Goal: Register for event/course

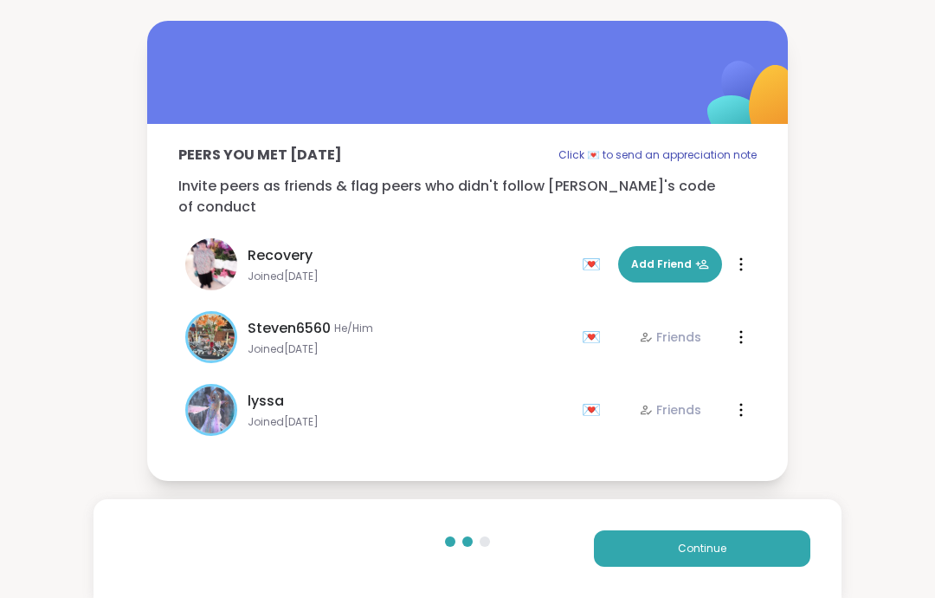
click at [799, 554] on button "Continue" at bounding box center [702, 548] width 217 height 36
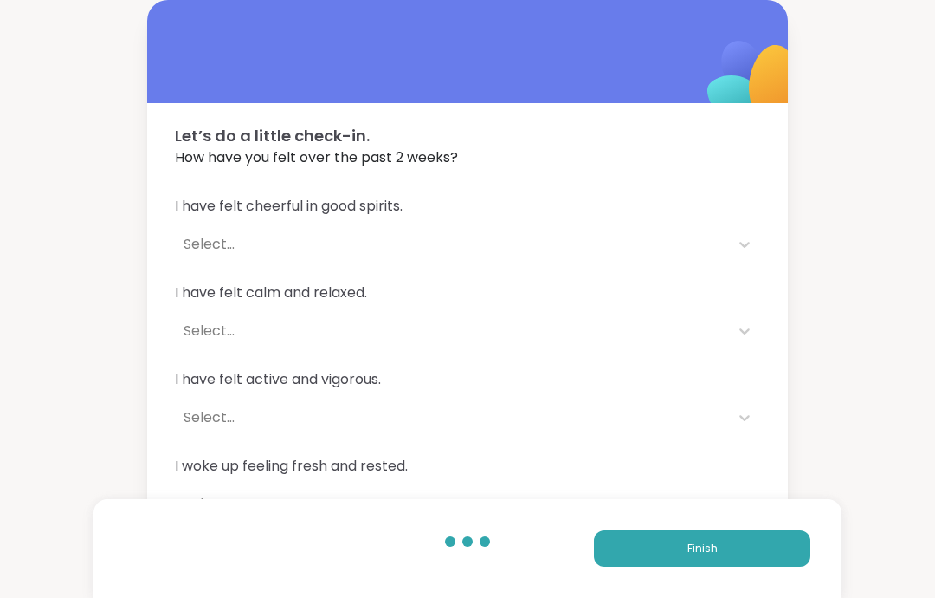
click at [797, 555] on button "Finish" at bounding box center [702, 548] width 217 height 36
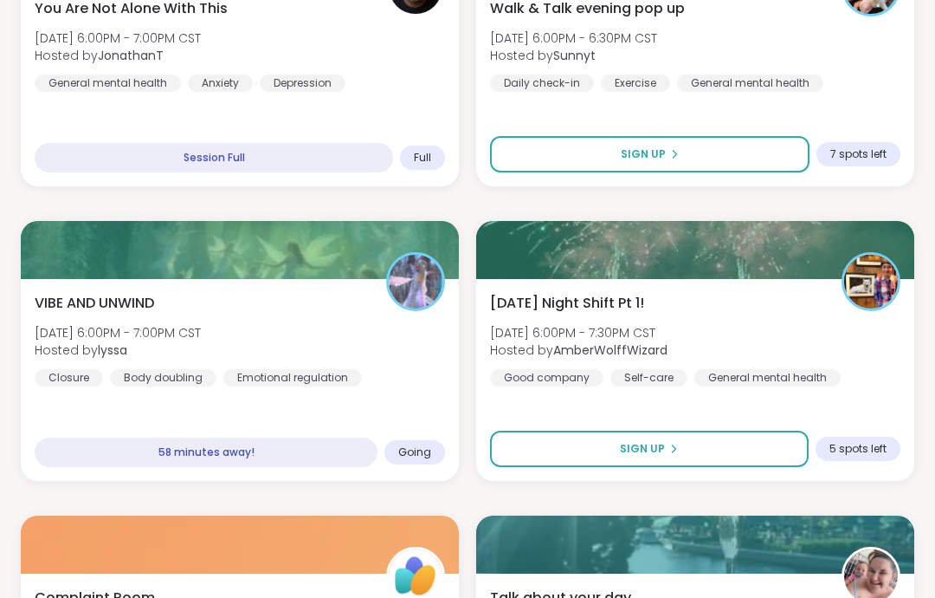
scroll to position [1297, 0]
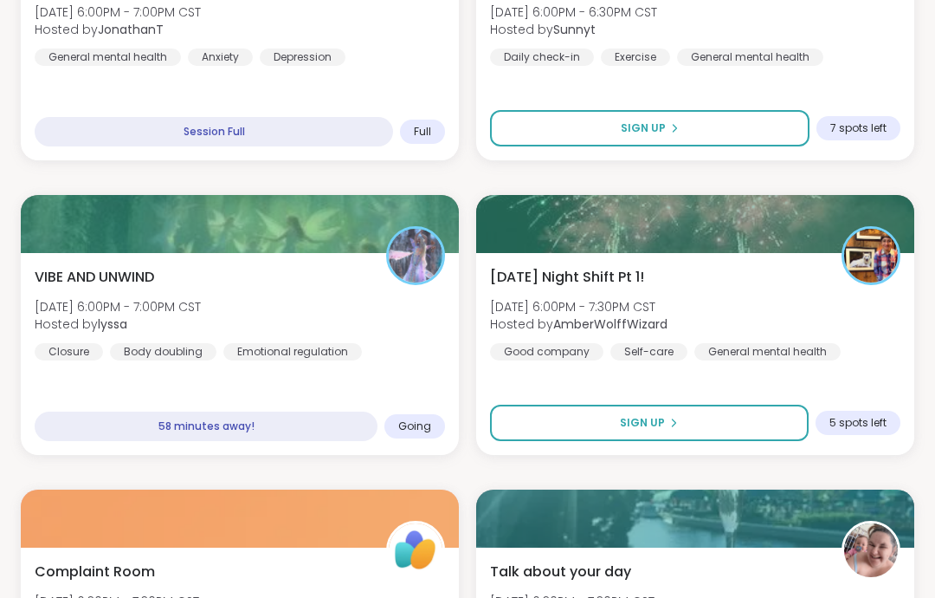
click at [901, 346] on div "Saturday Night Shift Pt 1! Sat, Sep 06 | 6:00PM - 7:30PM CST Hosted by AmberWol…" at bounding box center [695, 314] width 411 height 94
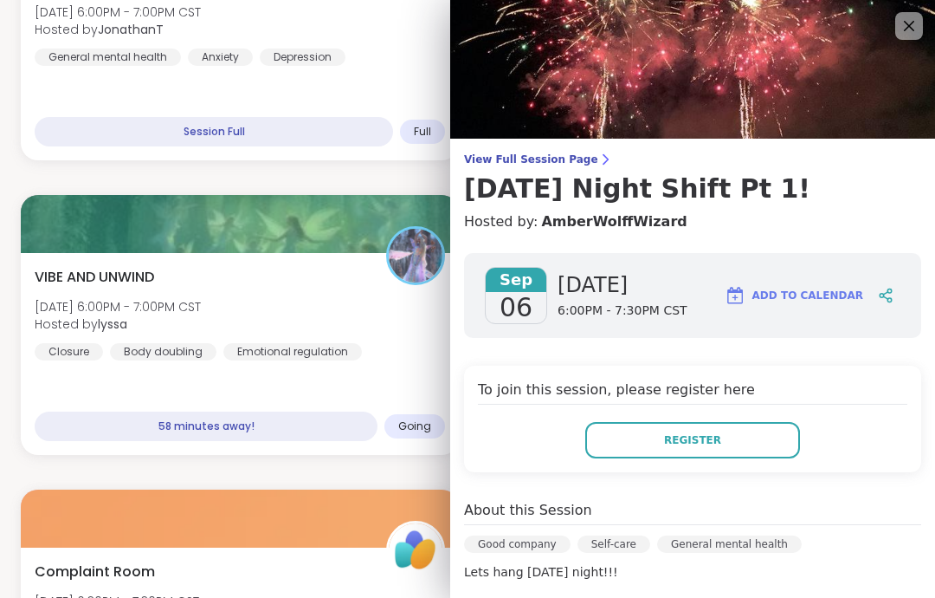
scroll to position [0, 0]
click at [926, 44] on img at bounding box center [692, 69] width 485 height 139
click at [908, 57] on img at bounding box center [692, 69] width 485 height 139
click at [909, 46] on img at bounding box center [692, 69] width 485 height 139
click at [908, 41] on img at bounding box center [692, 69] width 485 height 139
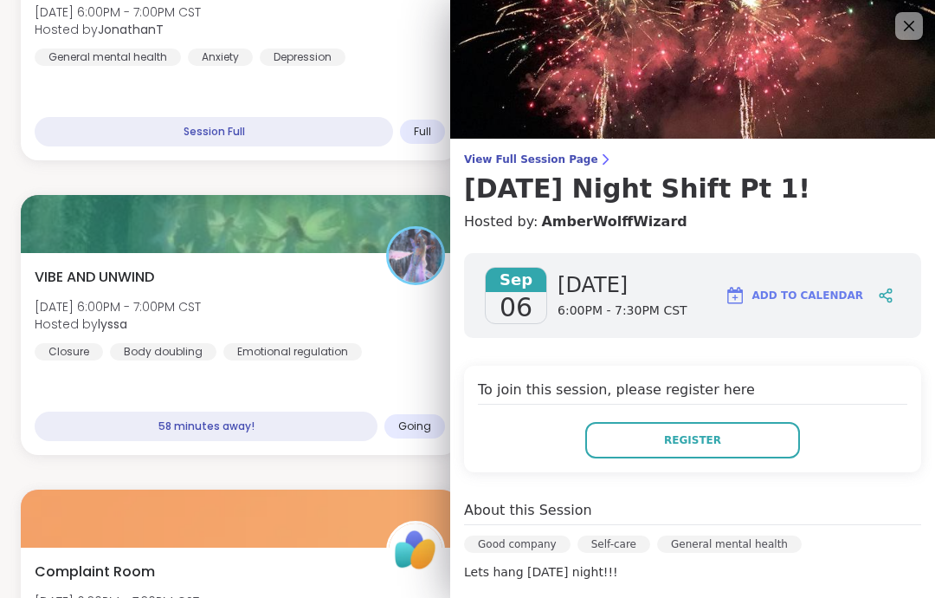
click at [912, 41] on img at bounding box center [692, 69] width 485 height 139
click at [918, 35] on icon at bounding box center [909, 26] width 21 height 21
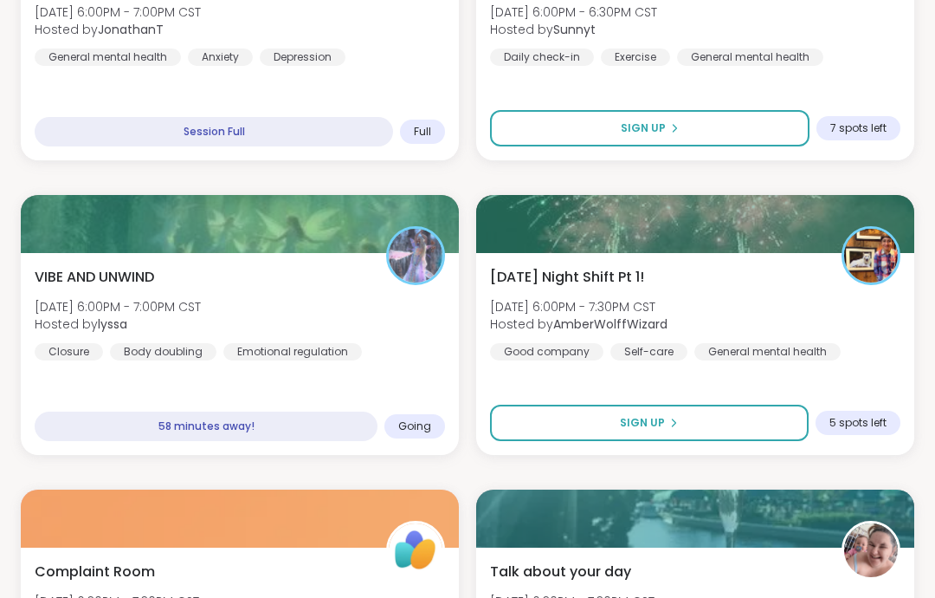
click at [346, 301] on div "VIBE AND UNWIND [DATE] 6:00PM - 7:00PM CST Hosted by lyssa Closure Body doublin…" at bounding box center [240, 314] width 411 height 94
click at [852, 351] on div "Sep 06 Saturday 6:00PM - 7:00PM CST Add to Calendar About this Session Closure …" at bounding box center [702, 508] width 468 height 538
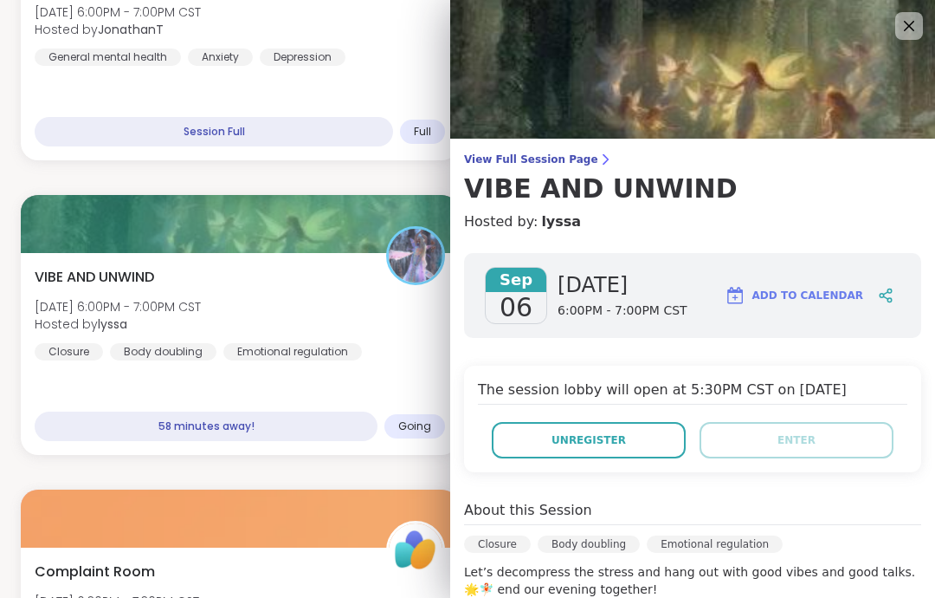
click at [922, 55] on img at bounding box center [692, 69] width 485 height 139
click at [908, 36] on icon at bounding box center [909, 26] width 21 height 21
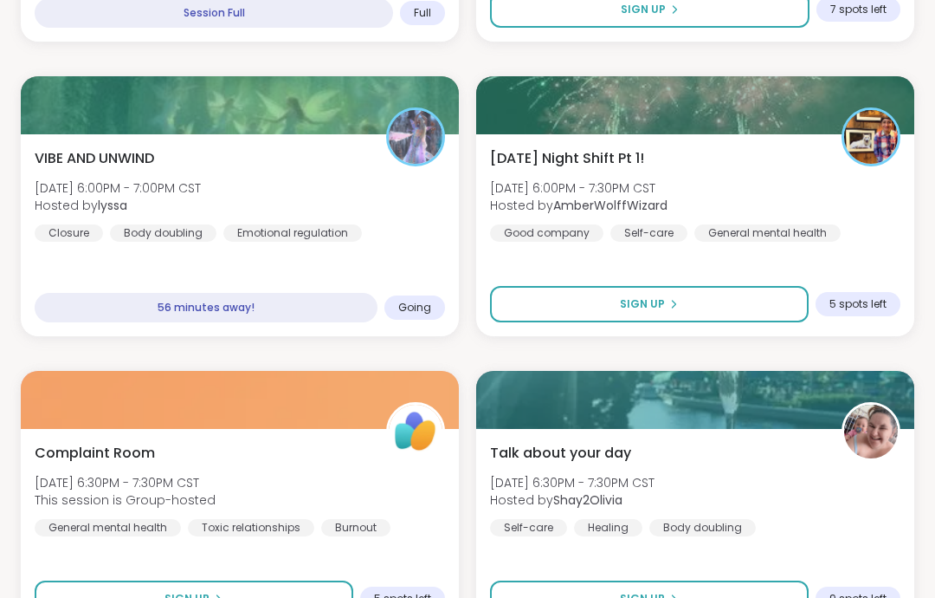
scroll to position [1416, 0]
click at [751, 210] on div "Saturday Night Shift Pt 1! Sat, Sep 06 | 6:00PM - 7:30PM CST Hosted by AmberWol…" at bounding box center [695, 195] width 411 height 94
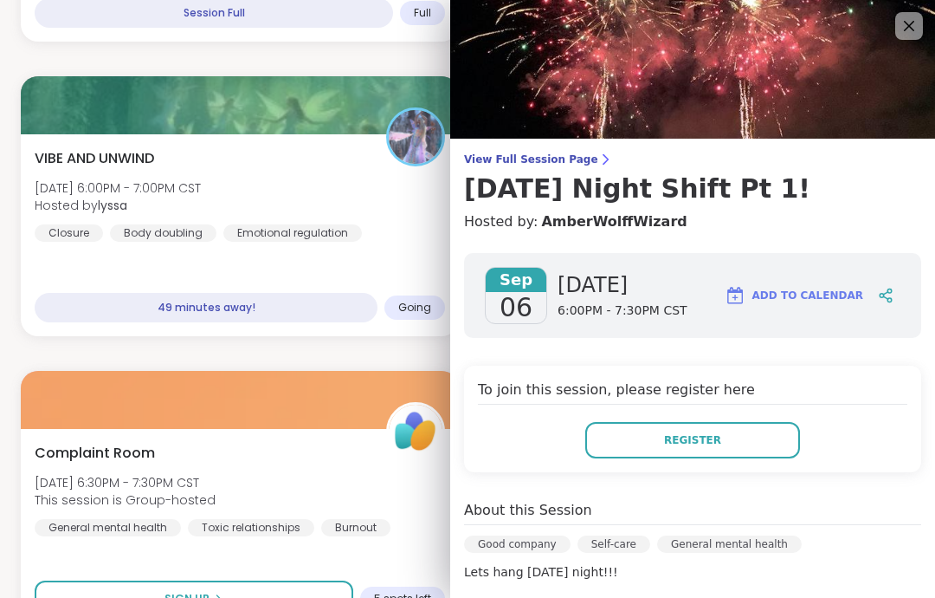
click at [581, 167] on link "View Full Session Page Saturday Night Shift Pt 1!" at bounding box center [692, 178] width 457 height 52
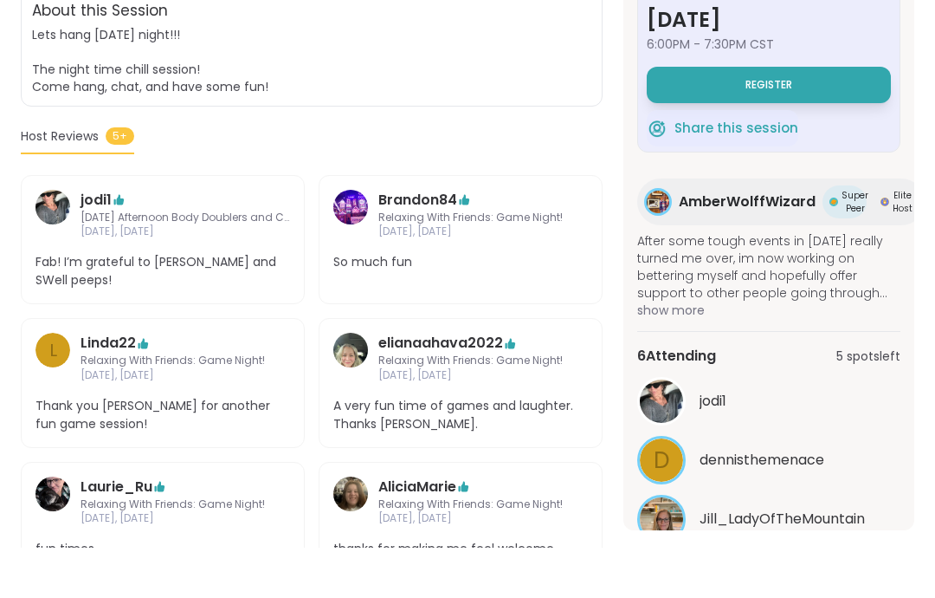
scroll to position [464, 0]
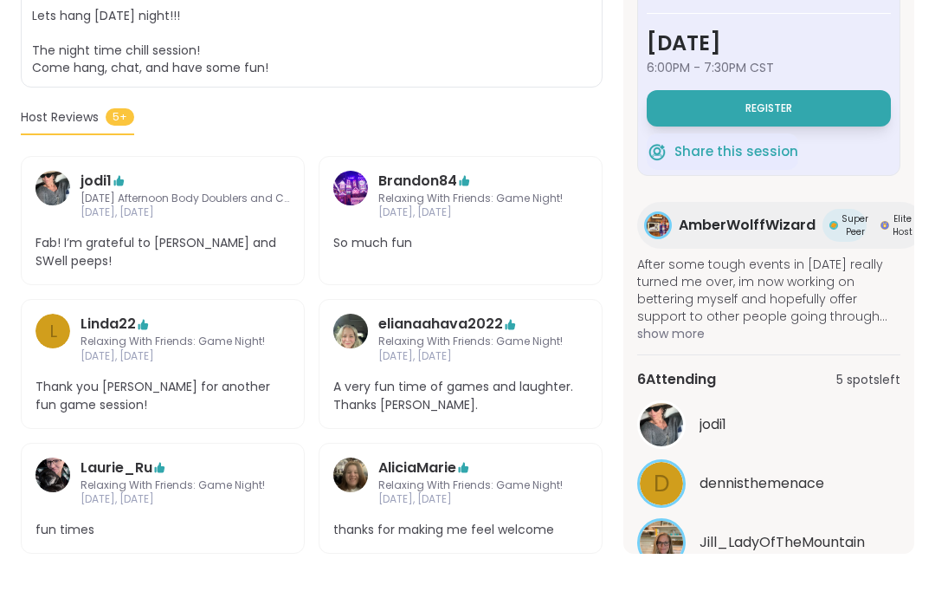
click at [795, 532] on span "Jill_LadyOfTheMountain" at bounding box center [782, 542] width 165 height 21
click at [778, 577] on button "See All" at bounding box center [769, 586] width 39 height 18
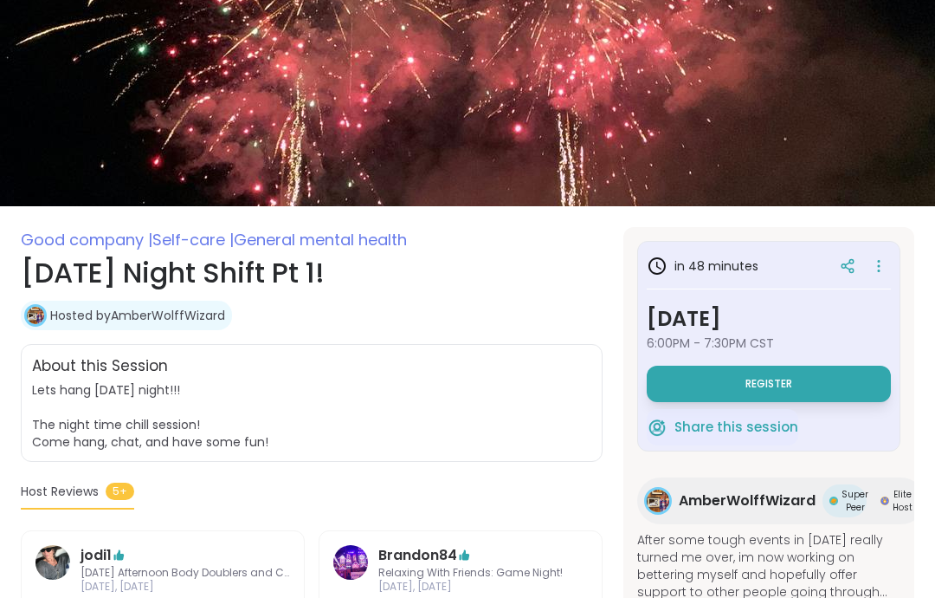
scroll to position [0, 0]
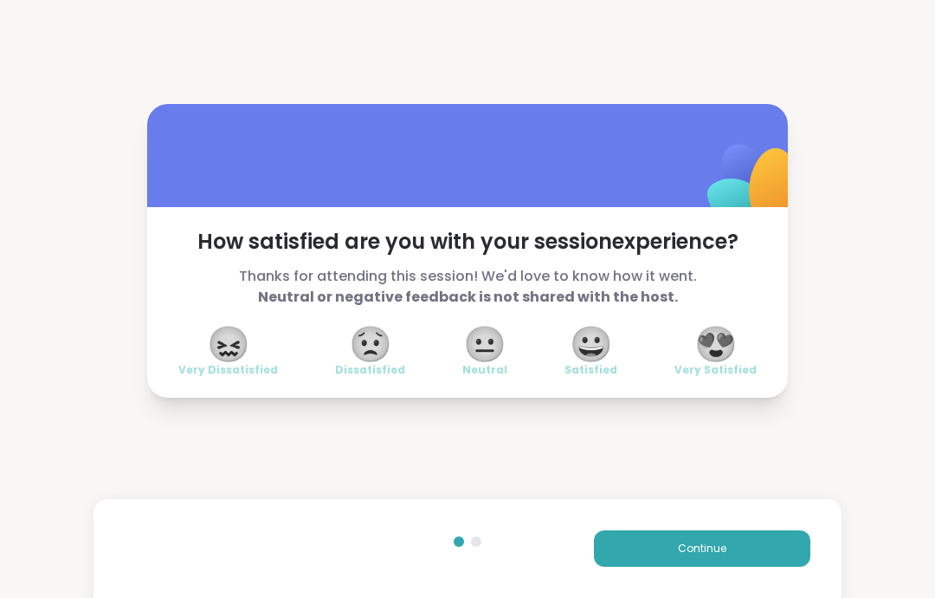
click at [716, 551] on span "Continue" at bounding box center [702, 548] width 48 height 16
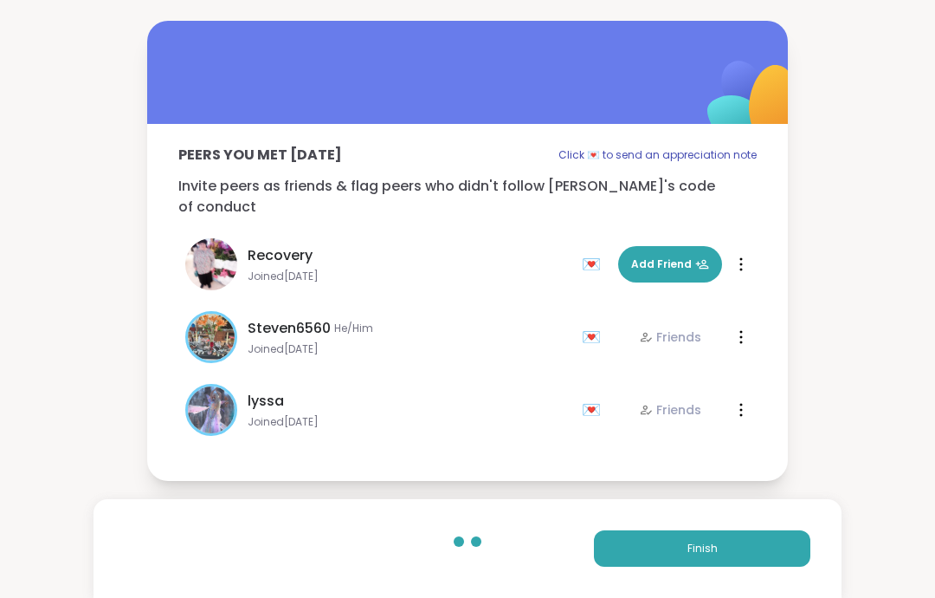
click at [733, 555] on button "Finish" at bounding box center [702, 548] width 217 height 36
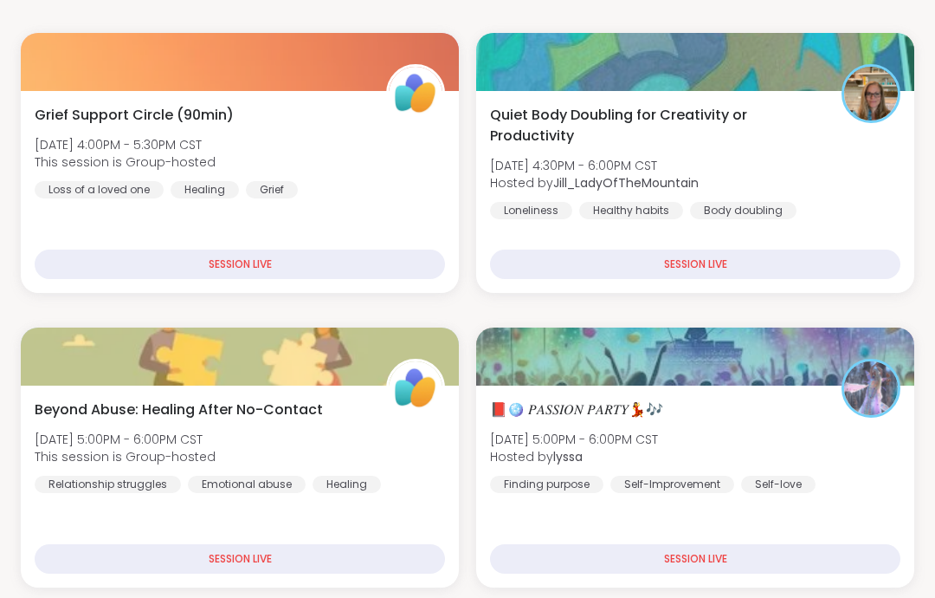
click at [791, 130] on span "Quiet Body Doubling for Creativity or Productivity" at bounding box center [656, 127] width 333 height 42
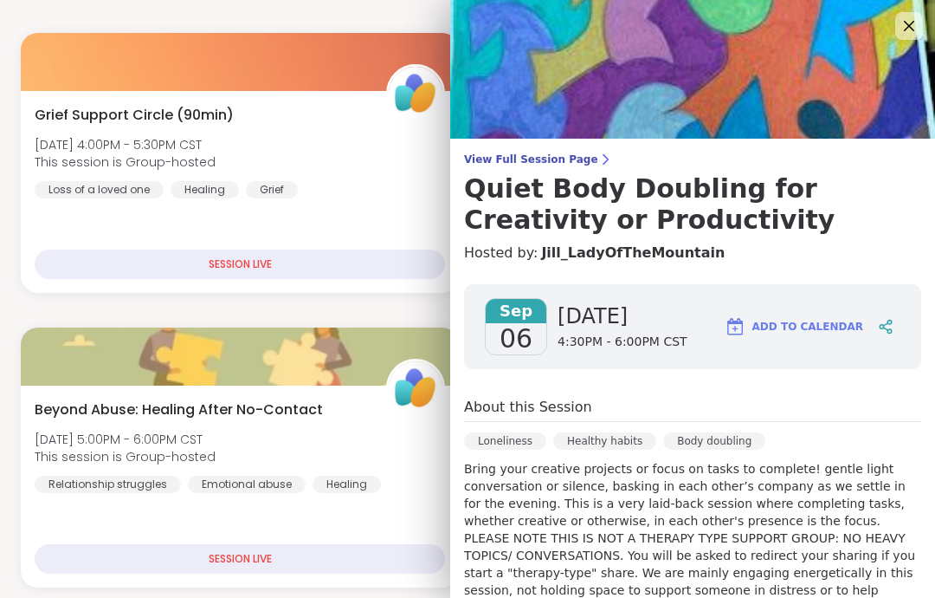
click at [903, 30] on icon at bounding box center [909, 26] width 21 height 21
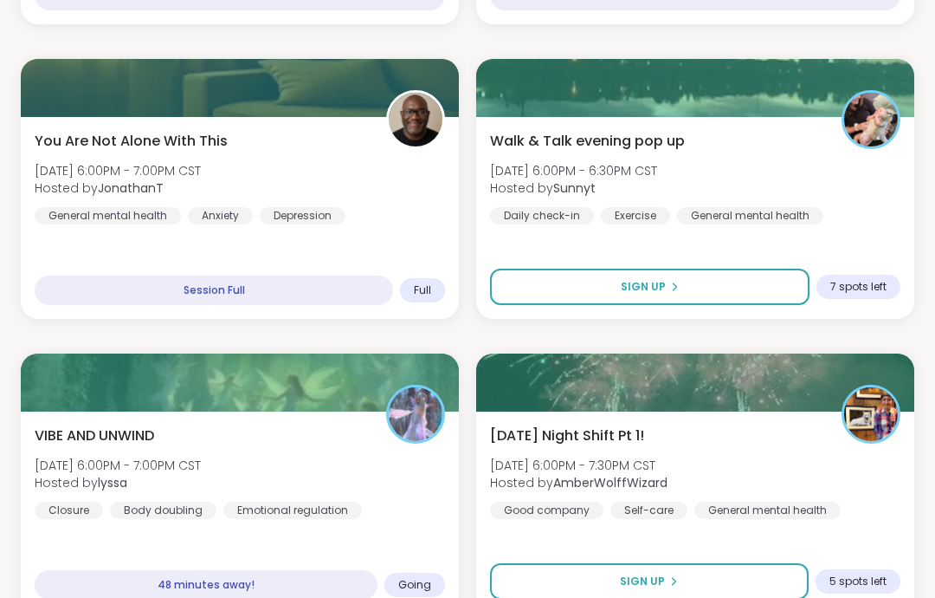
scroll to position [1140, 0]
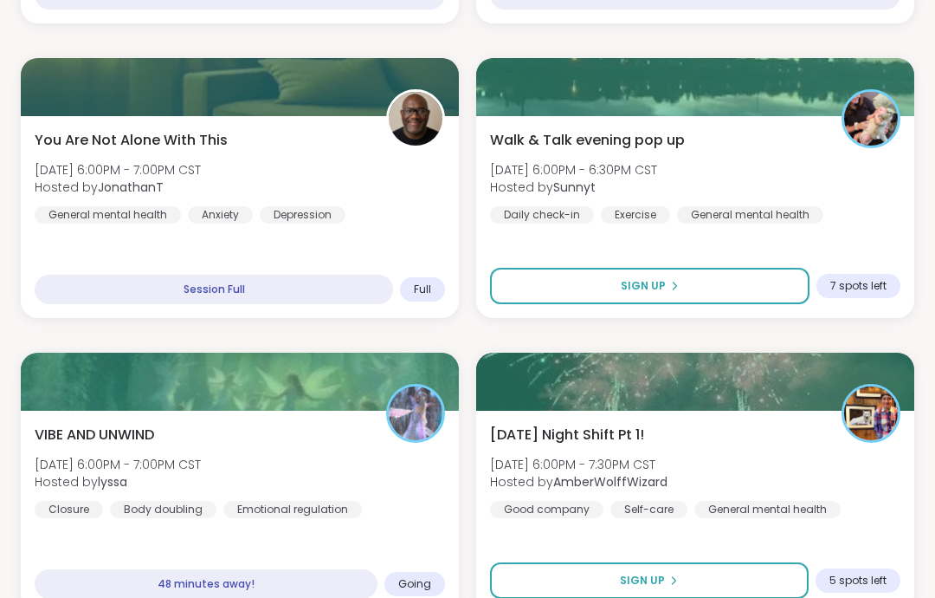
click at [856, 248] on div "Walk & Talk evening pop up Sat, Sep 06 | 6:00PM - 6:30PM CST Hosted by Sunnyt D…" at bounding box center [695, 217] width 438 height 202
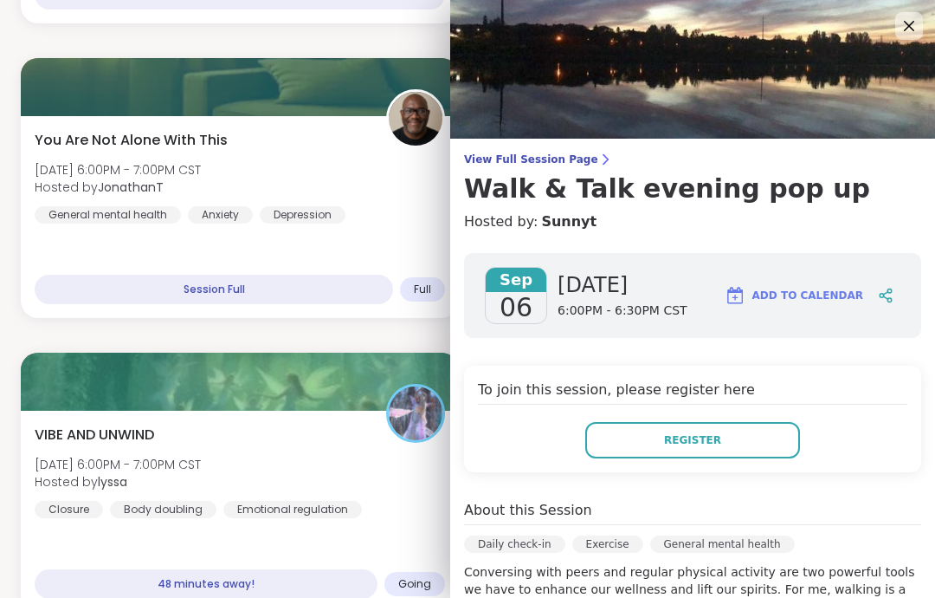
scroll to position [0, 0]
click at [902, 29] on icon at bounding box center [909, 26] width 21 height 21
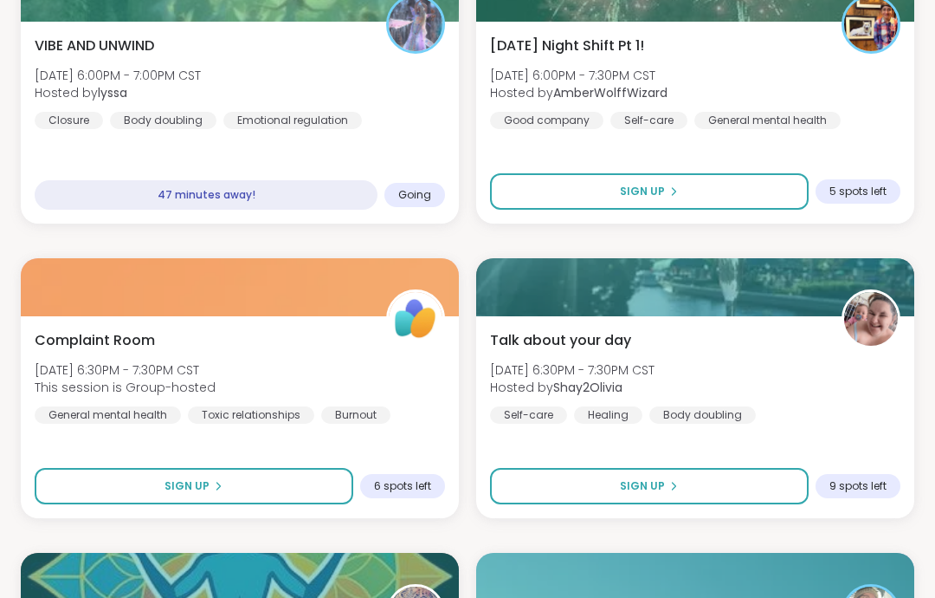
scroll to position [1529, 0]
click at [826, 393] on div "Talk about your day Sat, Sep 06 | 6:30PM - 7:30PM CST Hosted by Shay2Olivia Sel…" at bounding box center [695, 377] width 411 height 94
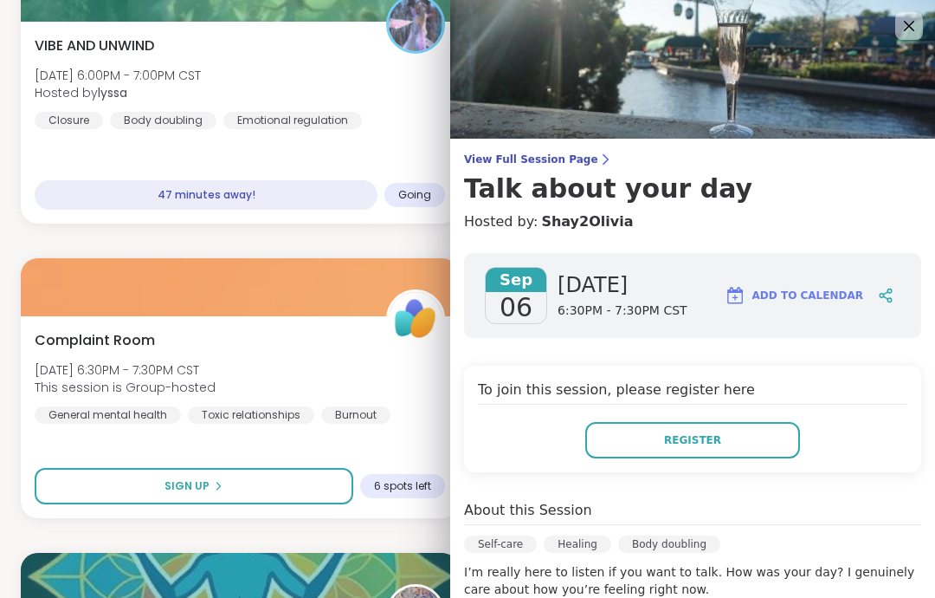
scroll to position [0, 0]
click at [333, 412] on div "Burnout" at bounding box center [355, 414] width 69 height 17
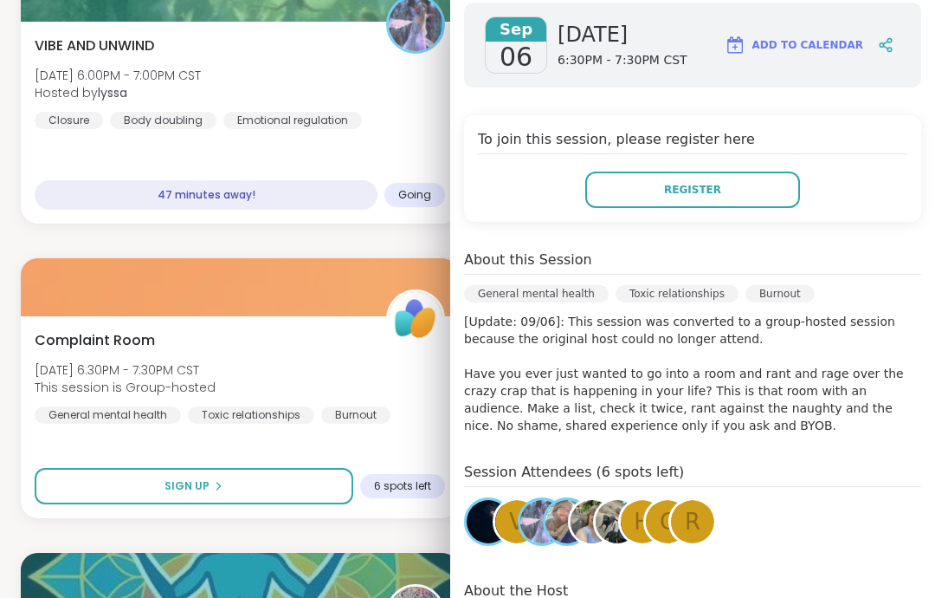
scroll to position [295, 0]
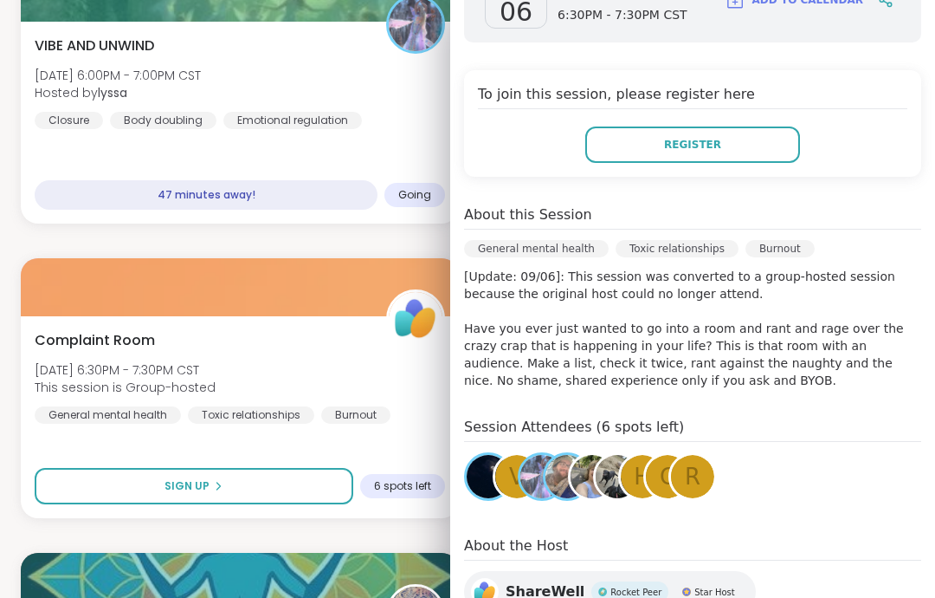
click at [306, 94] on div "VIBE AND UNWIND [DATE] 6:00PM - 7:00PM CST Hosted by lyssa Closure Body doublin…" at bounding box center [240, 83] width 411 height 94
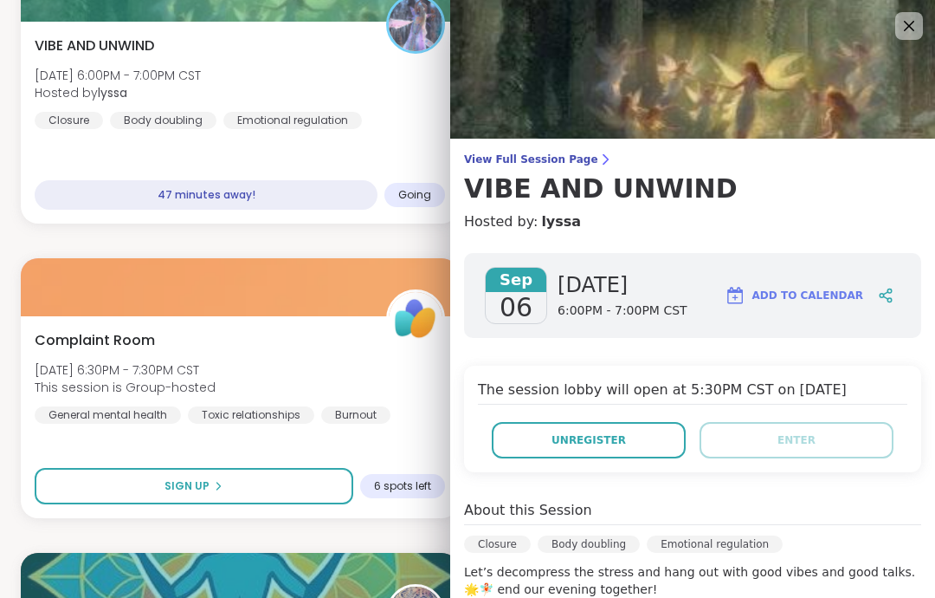
scroll to position [0, 0]
click at [905, 48] on img at bounding box center [692, 69] width 485 height 139
click at [925, 36] on img at bounding box center [692, 69] width 485 height 139
click at [913, 35] on icon at bounding box center [909, 26] width 21 height 21
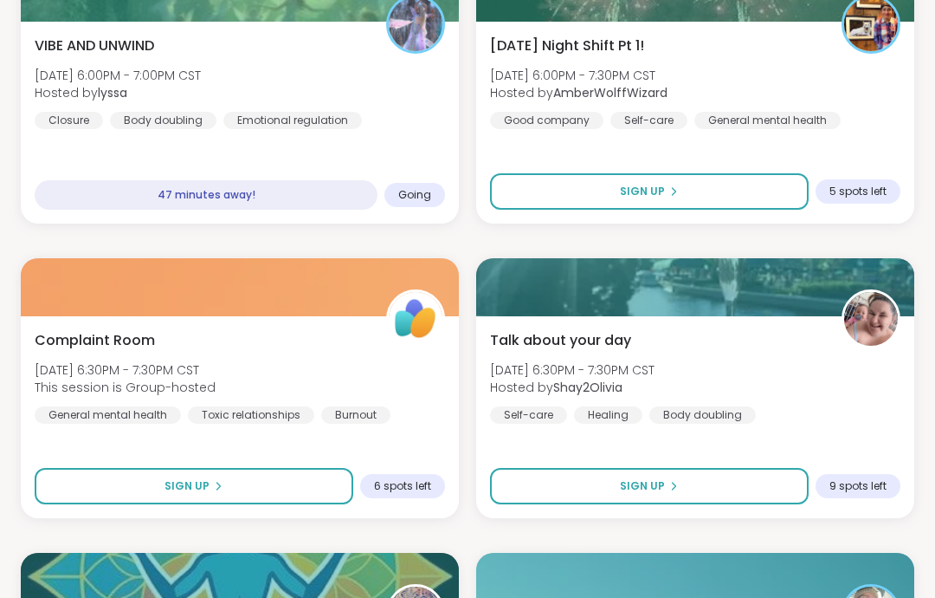
click at [358, 342] on div "Complaint Room Sat, Sep 06 | 6:30PM - 7:30PM CST This session is Group-hosted G…" at bounding box center [240, 377] width 411 height 94
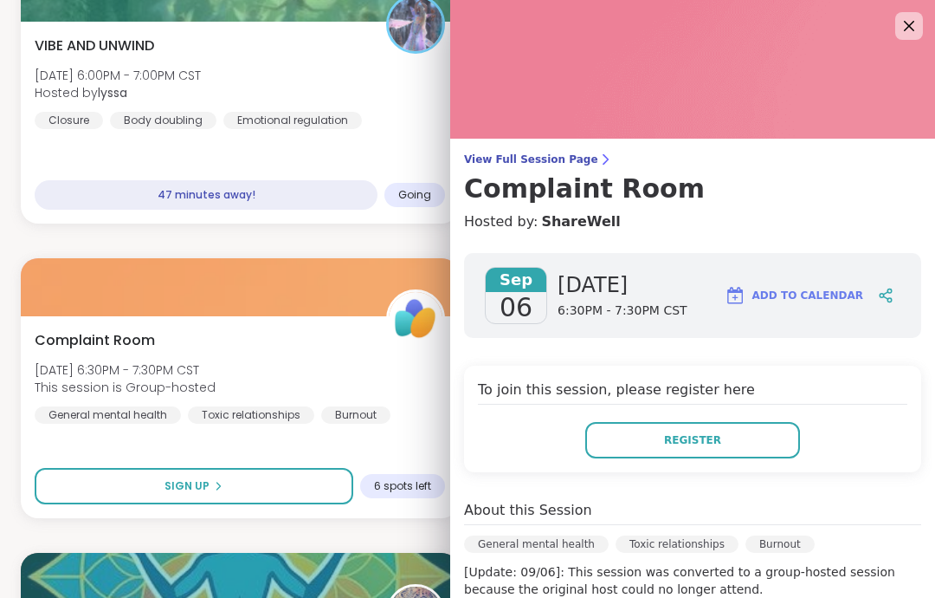
click at [908, 36] on icon at bounding box center [909, 26] width 21 height 21
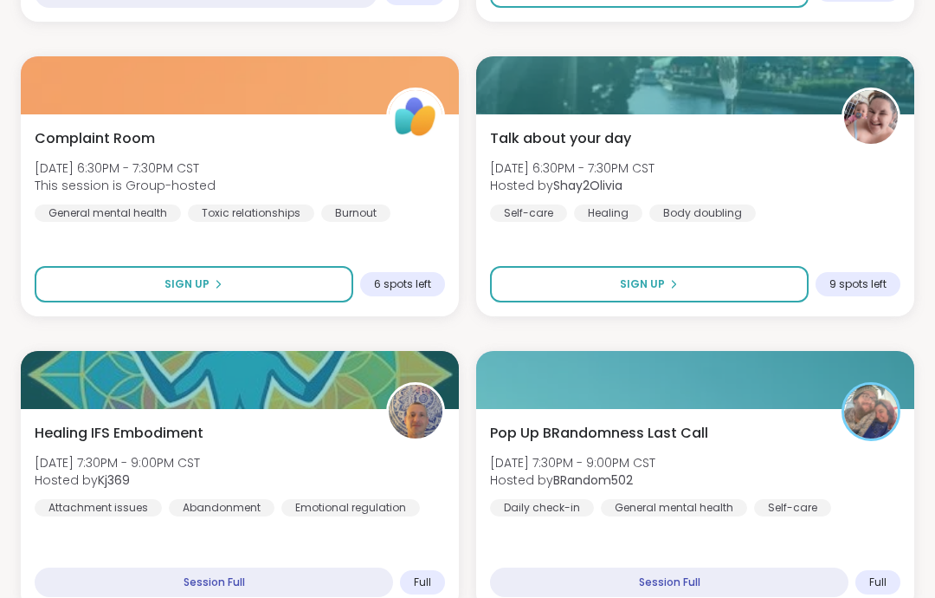
scroll to position [1730, 0]
click at [811, 457] on div "Pop Up BRandomness Last Call Sat, Sep 06 | 7:30PM - 9:00PM CST Hosted by BRando…" at bounding box center [695, 470] width 411 height 94
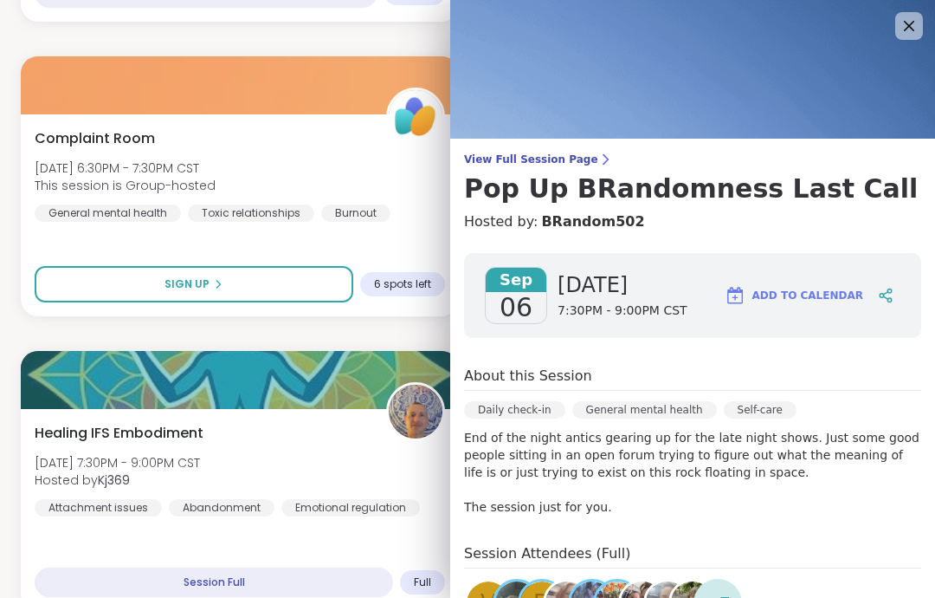
click at [899, 51] on img at bounding box center [692, 69] width 485 height 139
click at [931, 35] on img at bounding box center [692, 69] width 485 height 139
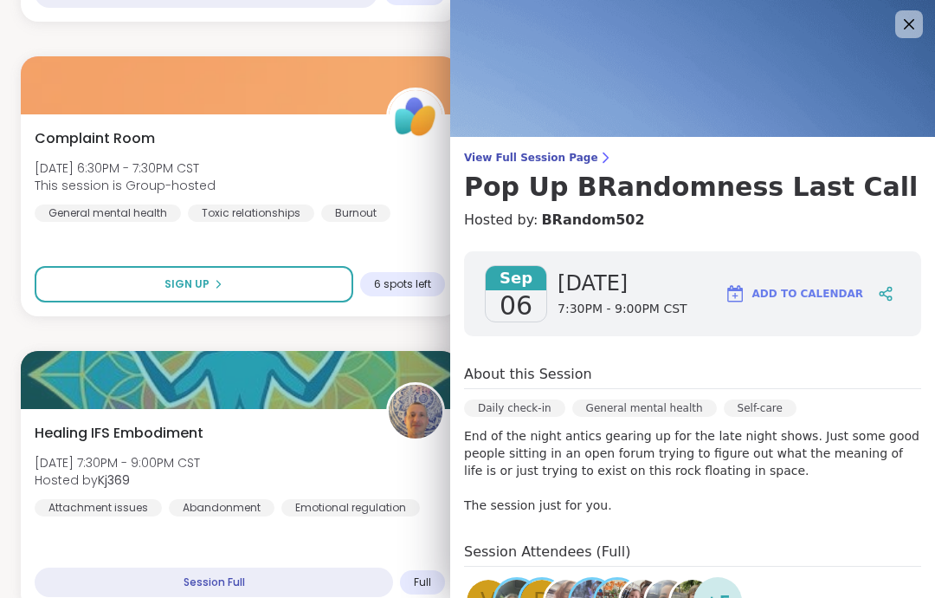
click at [579, 175] on h3 "Pop Up BRandomness Last Call" at bounding box center [692, 186] width 457 height 31
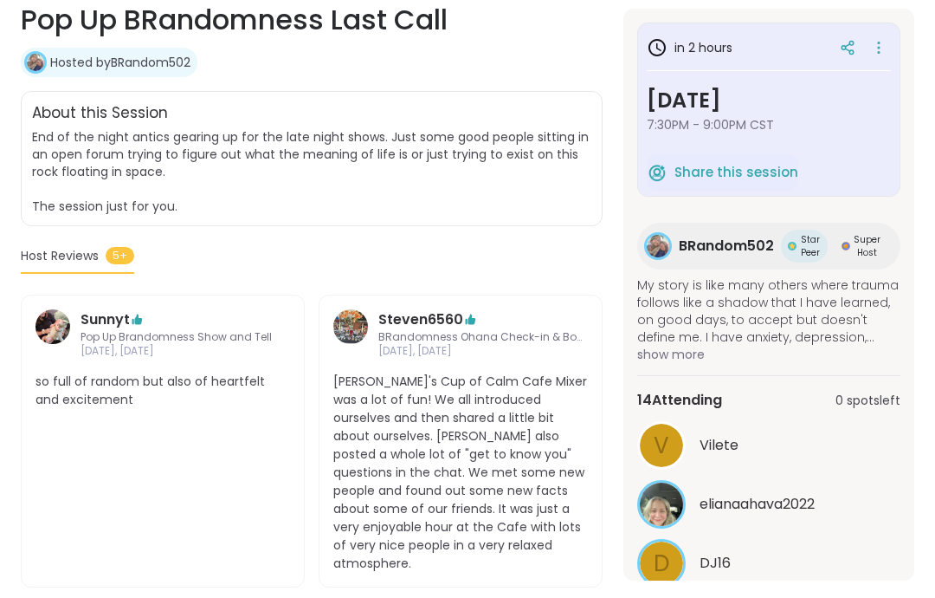
scroll to position [343, 0]
click at [786, 597] on button "See All" at bounding box center [769, 607] width 39 height 18
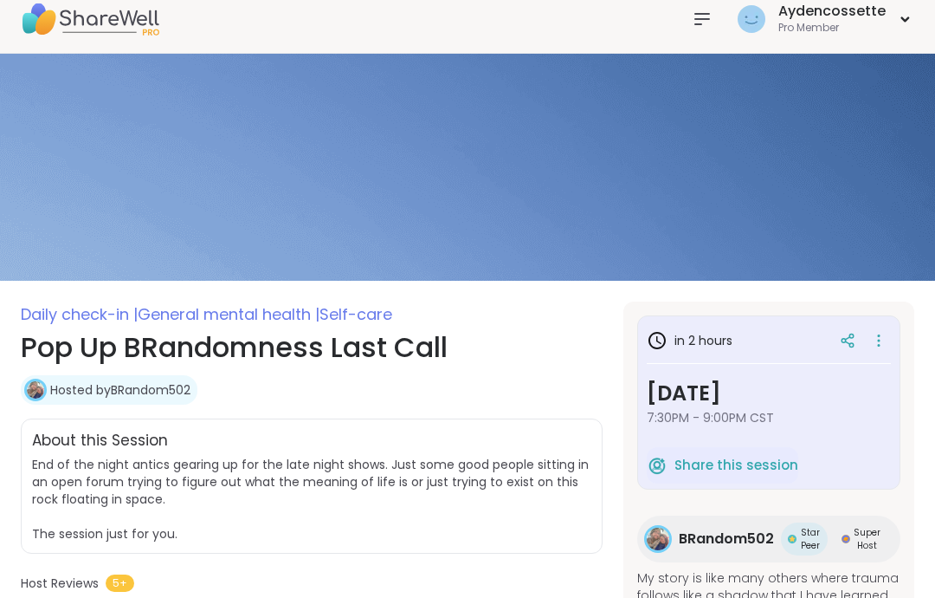
scroll to position [0, 0]
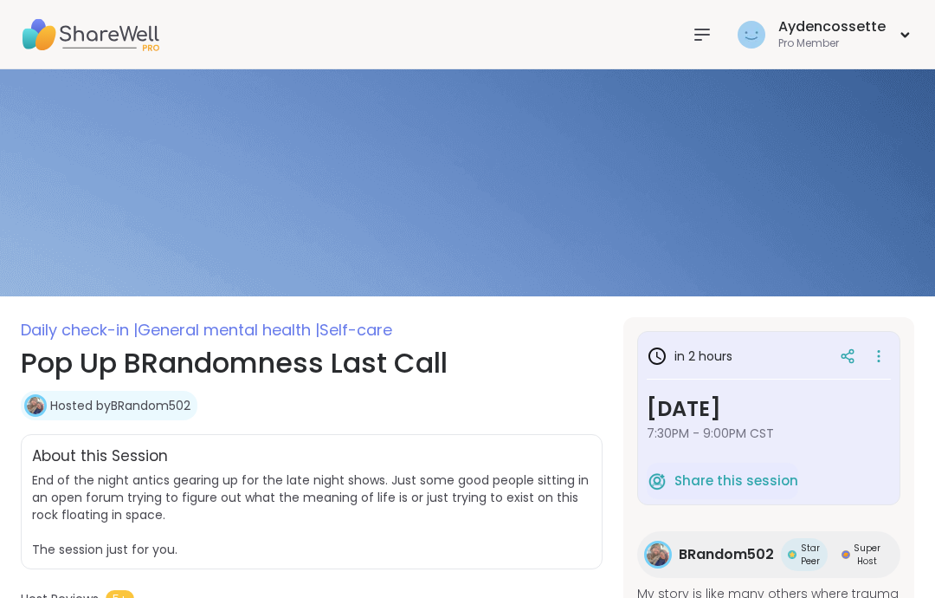
click at [712, 21] on div at bounding box center [702, 34] width 35 height 35
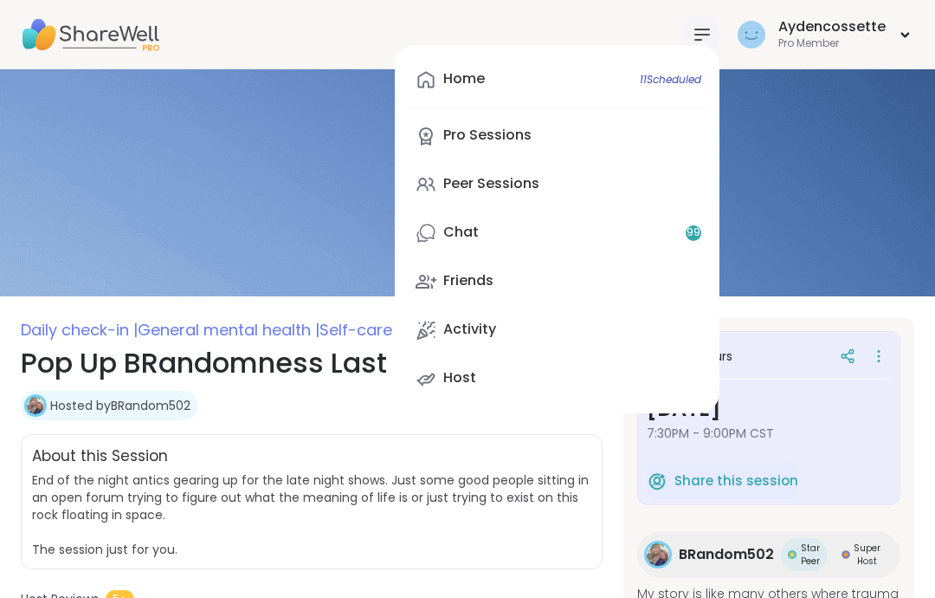
click at [617, 179] on link "Peer Sessions" at bounding box center [557, 185] width 297 height 42
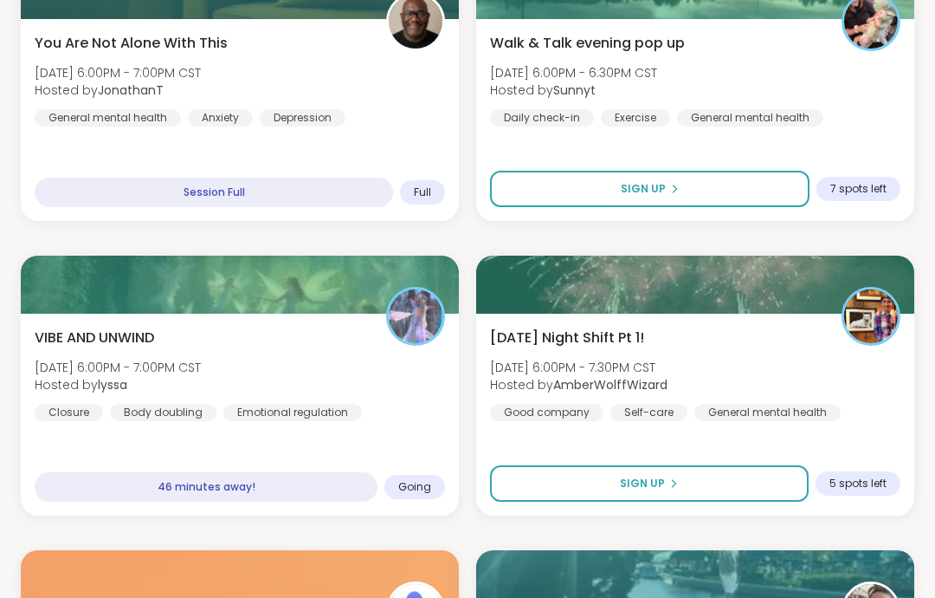
scroll to position [1244, 0]
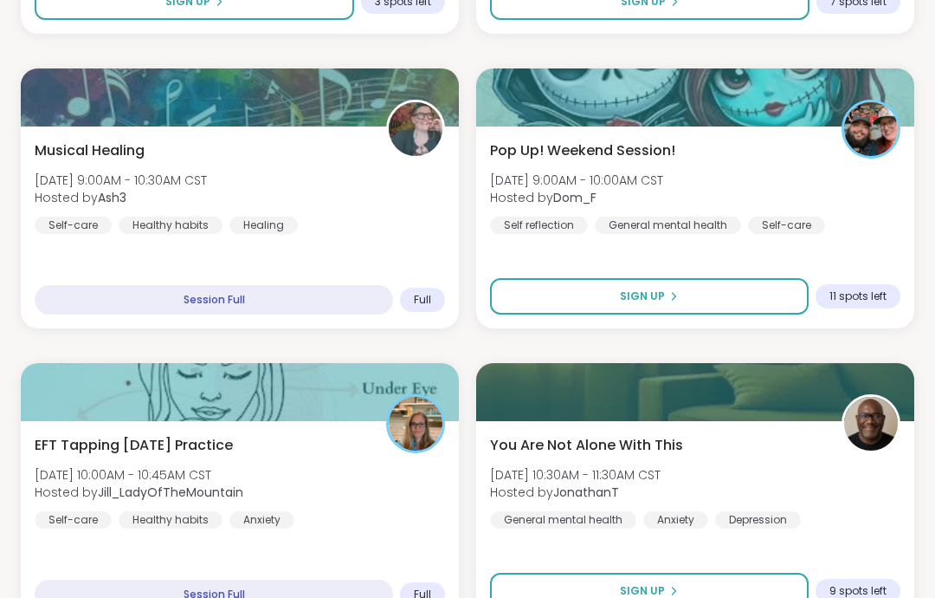
scroll to position [3485, 0]
click at [740, 289] on button "Sign Up" at bounding box center [649, 296] width 319 height 36
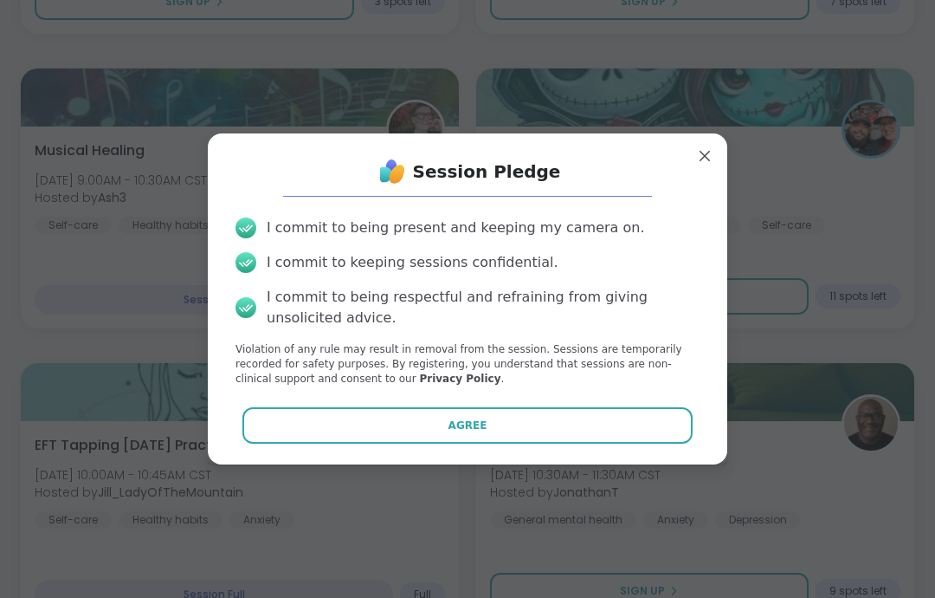
click at [647, 443] on button "Agree" at bounding box center [467, 425] width 451 height 36
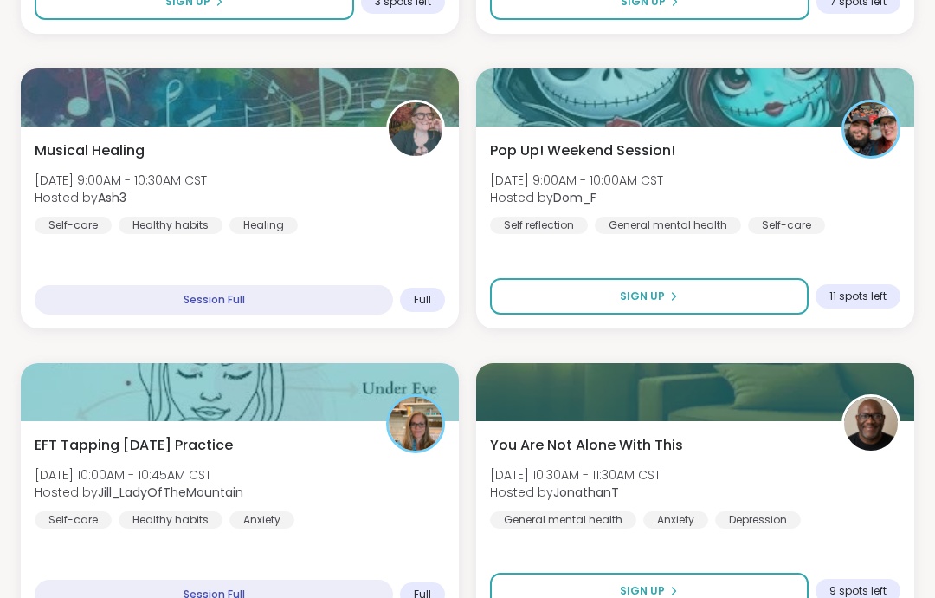
click at [706, 298] on button "Sign Up" at bounding box center [649, 296] width 319 height 36
click at [555, 469] on span "[DATE] 10:30AM - 11:30AM CST" at bounding box center [575, 474] width 171 height 17
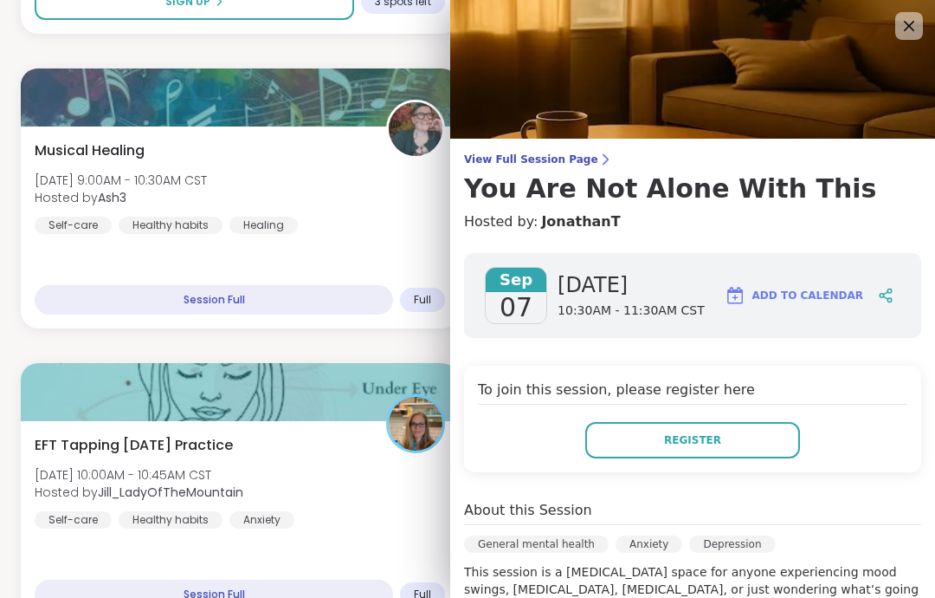
click at [681, 302] on span "10:30AM - 11:30AM CST" at bounding box center [631, 310] width 147 height 17
click at [908, 36] on icon at bounding box center [909, 26] width 21 height 21
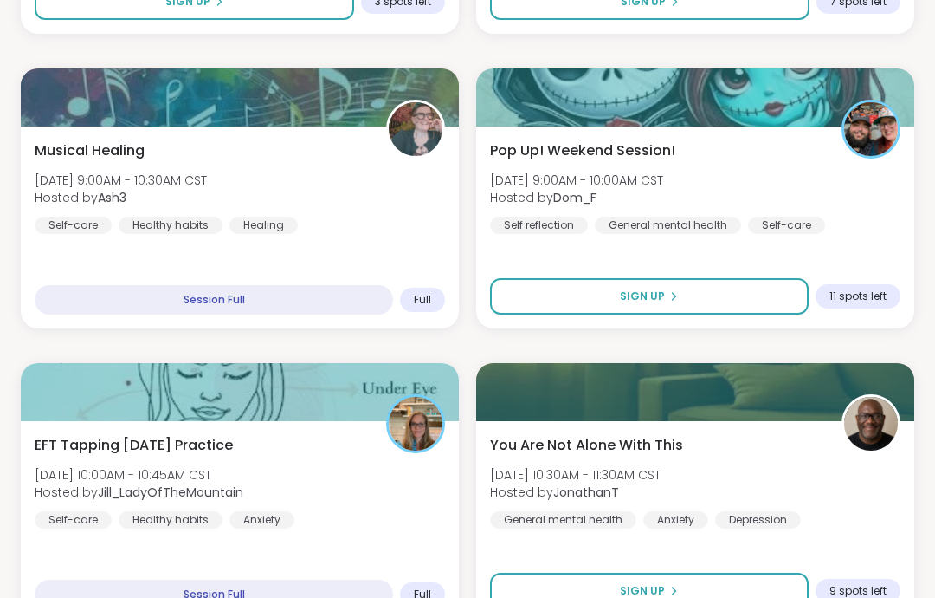
scroll to position [3484, 0]
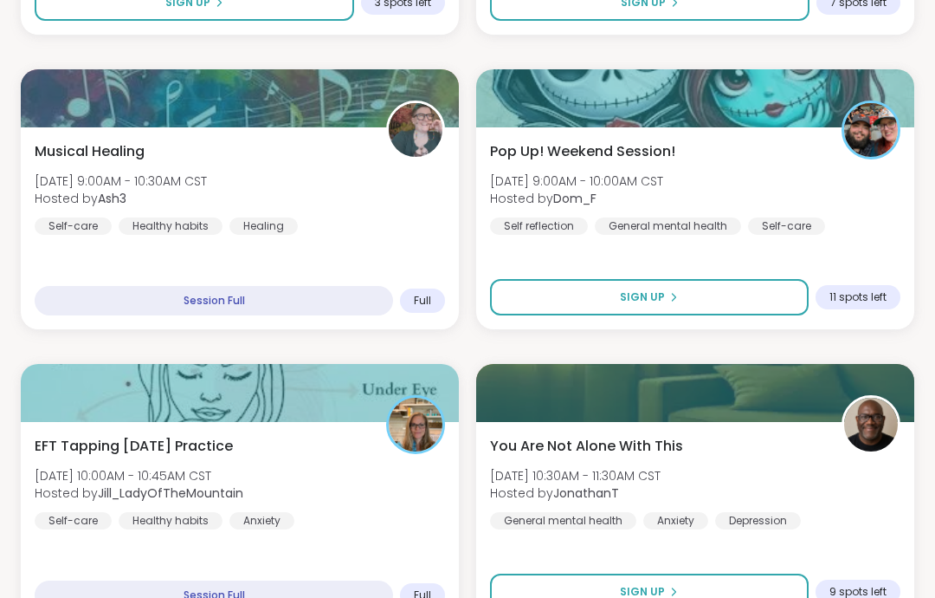
click at [650, 305] on span "Sign Up" at bounding box center [642, 297] width 45 height 16
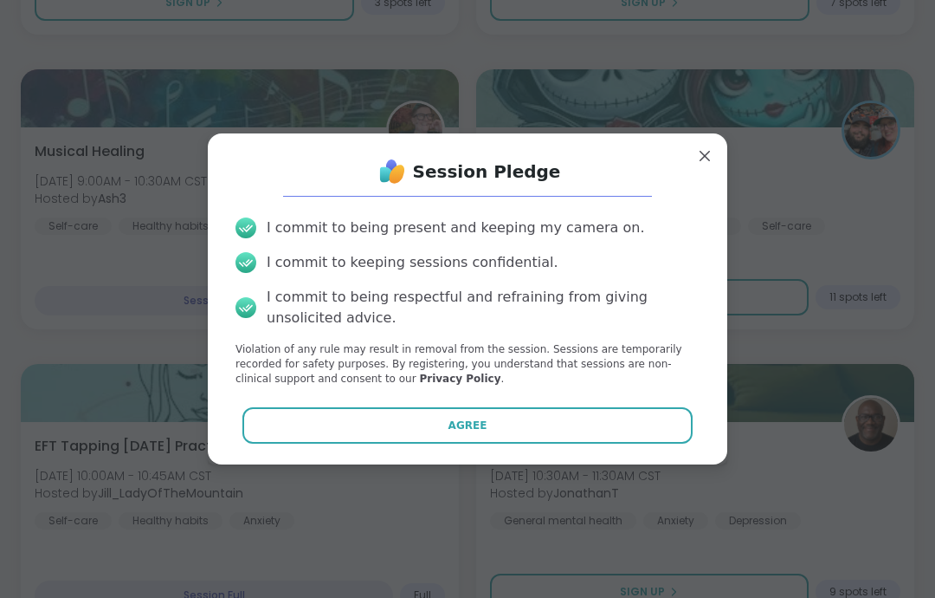
click at [584, 443] on button "Agree" at bounding box center [467, 425] width 451 height 36
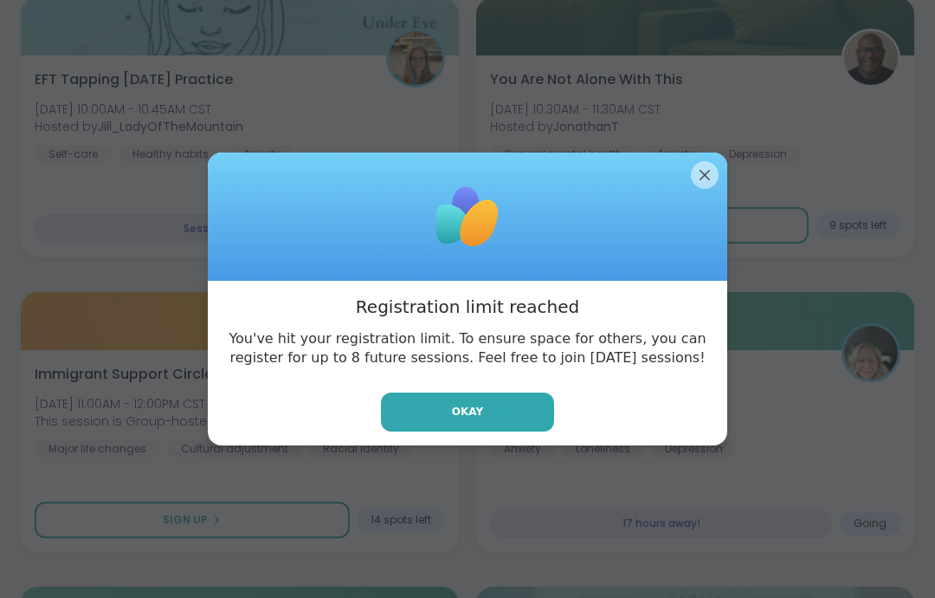
scroll to position [3861, 0]
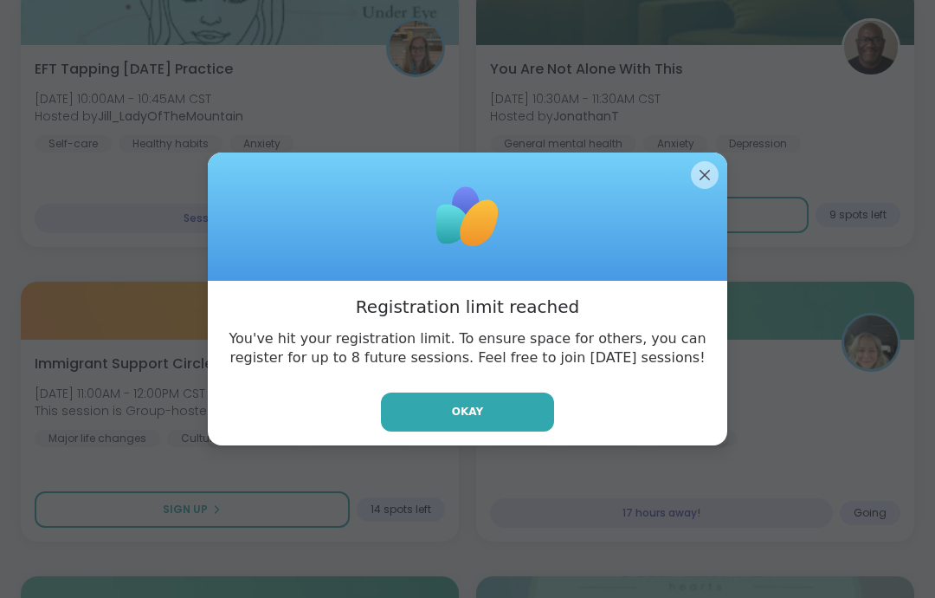
click at [688, 225] on div at bounding box center [468, 216] width 520 height 128
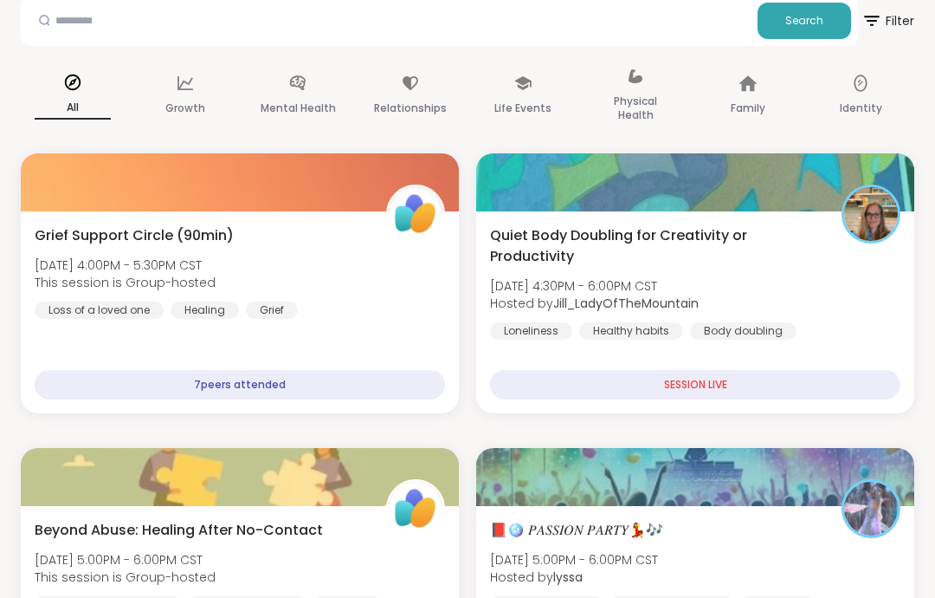
scroll to position [0, 0]
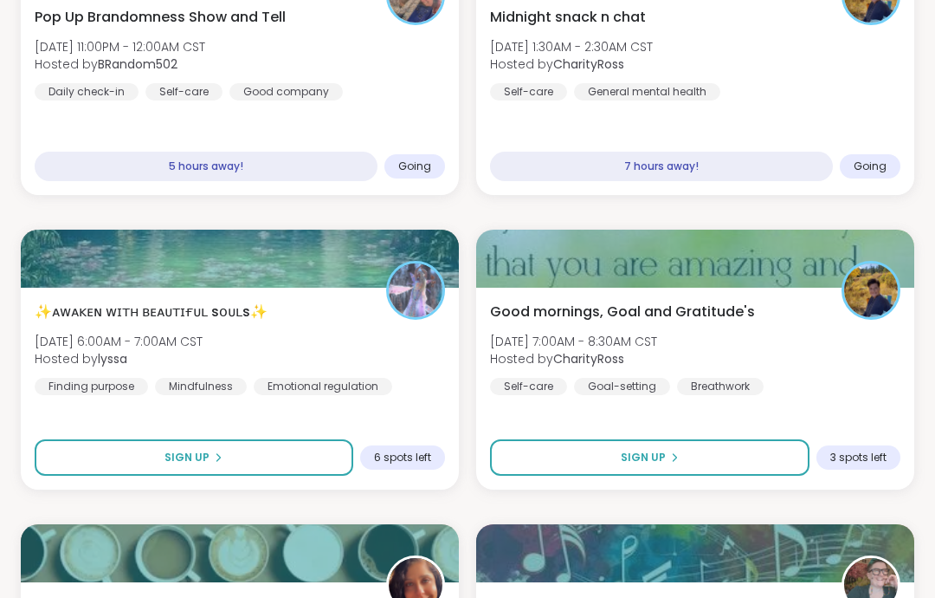
scroll to position [2735, 0]
click at [255, 468] on button "Sign Up" at bounding box center [194, 457] width 319 height 36
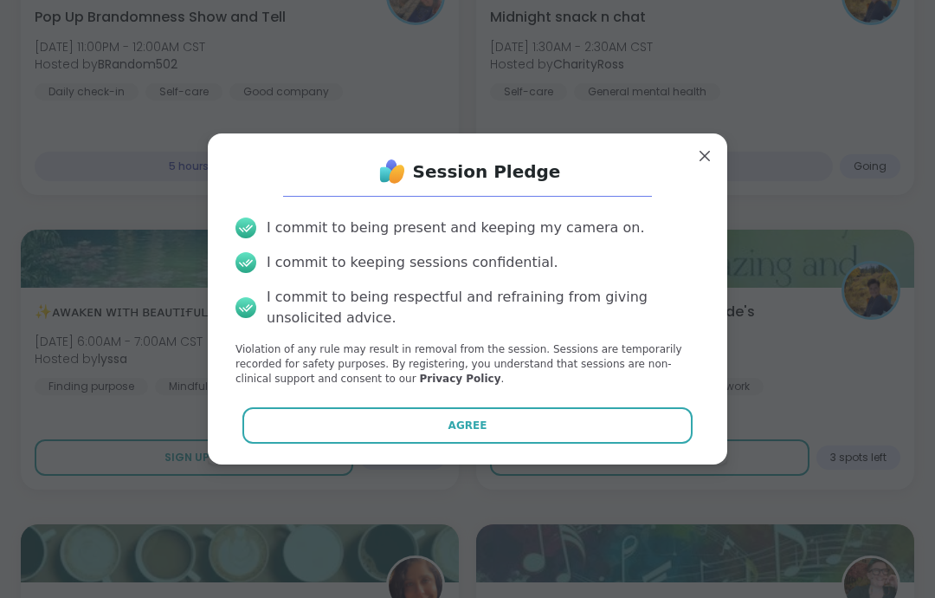
click at [400, 418] on button "Agree" at bounding box center [467, 425] width 451 height 36
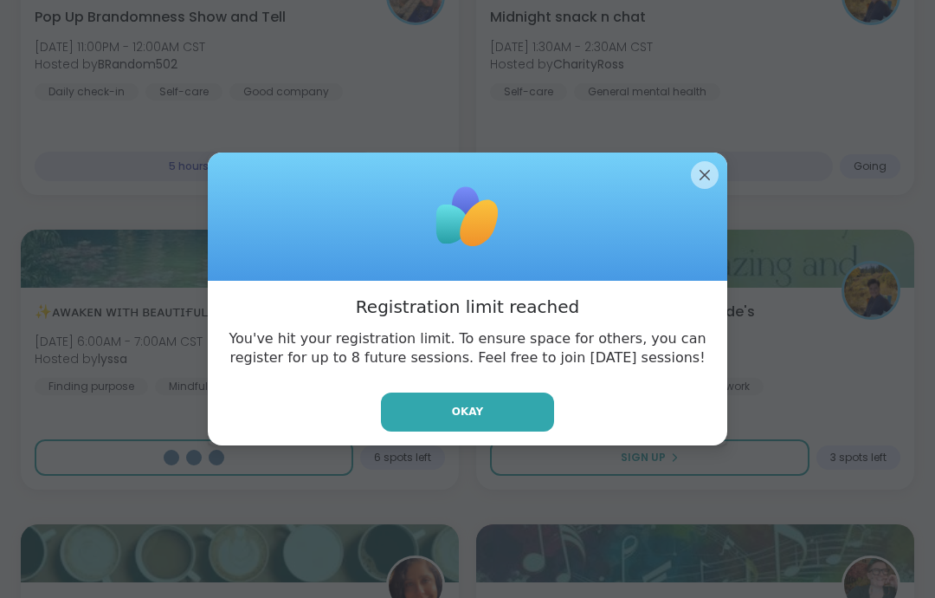
click at [515, 402] on button "Okay" at bounding box center [467, 411] width 173 height 39
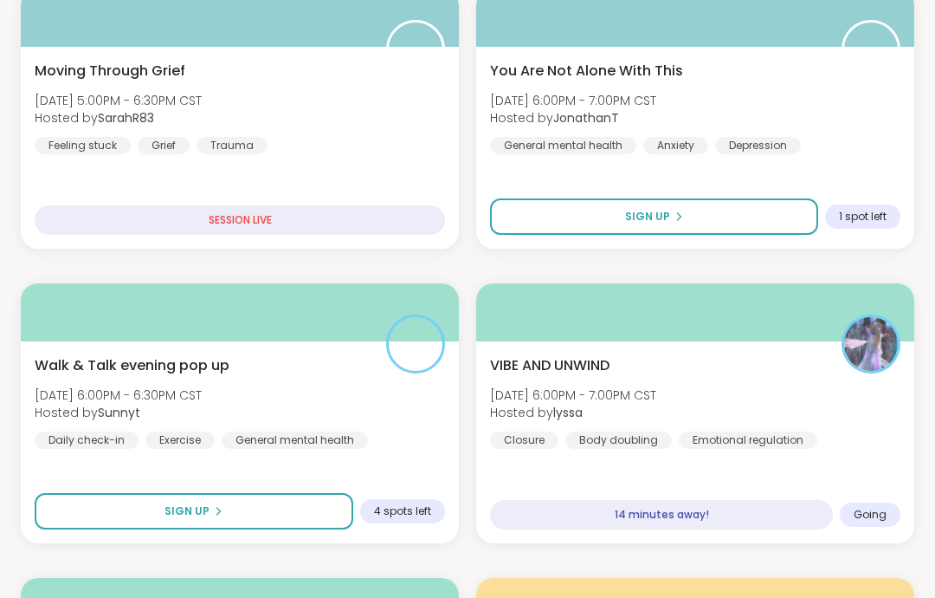
scroll to position [915, 0]
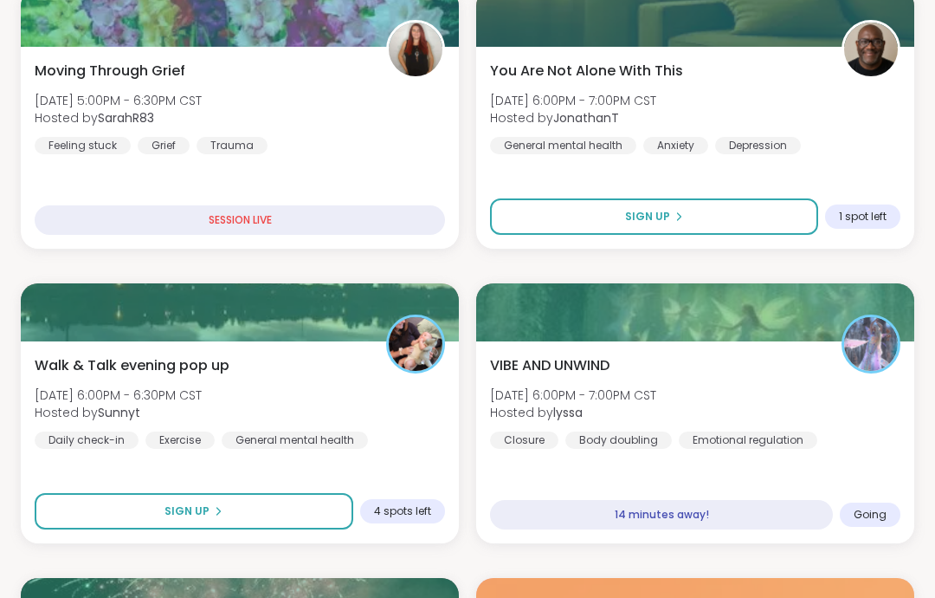
click at [793, 419] on div "VIBE AND UNWIND [DATE] 6:00PM - 7:00PM CST Hosted by lyssa Closure Body doublin…" at bounding box center [695, 402] width 411 height 94
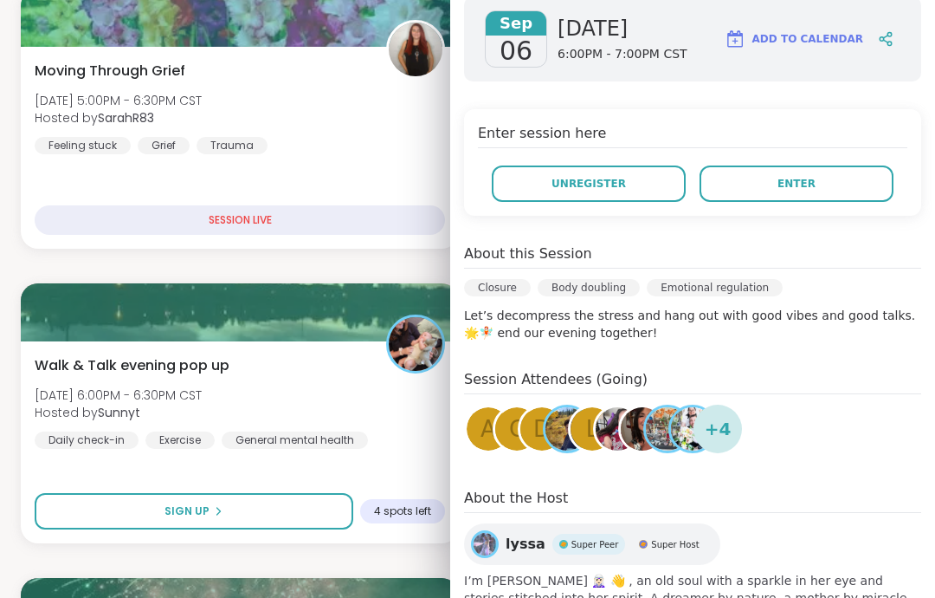
scroll to position [241, 0]
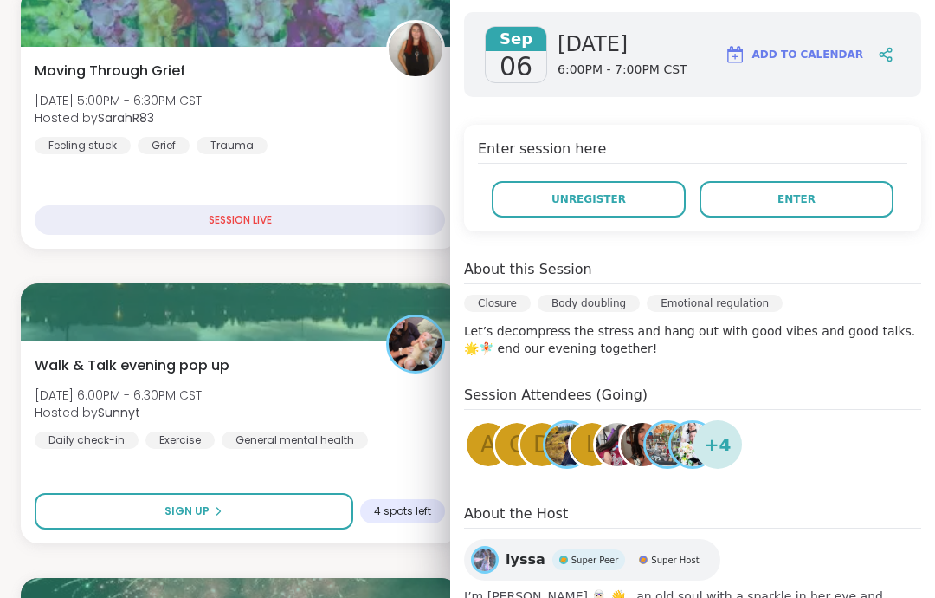
click at [813, 201] on span "Enter" at bounding box center [797, 199] width 38 height 16
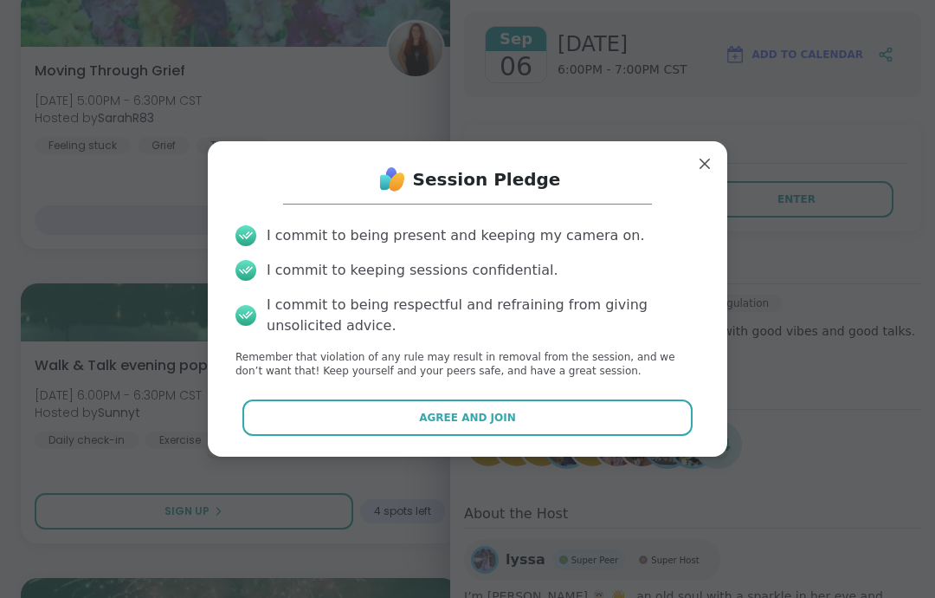
click at [628, 423] on button "Agree and Join" at bounding box center [467, 417] width 451 height 36
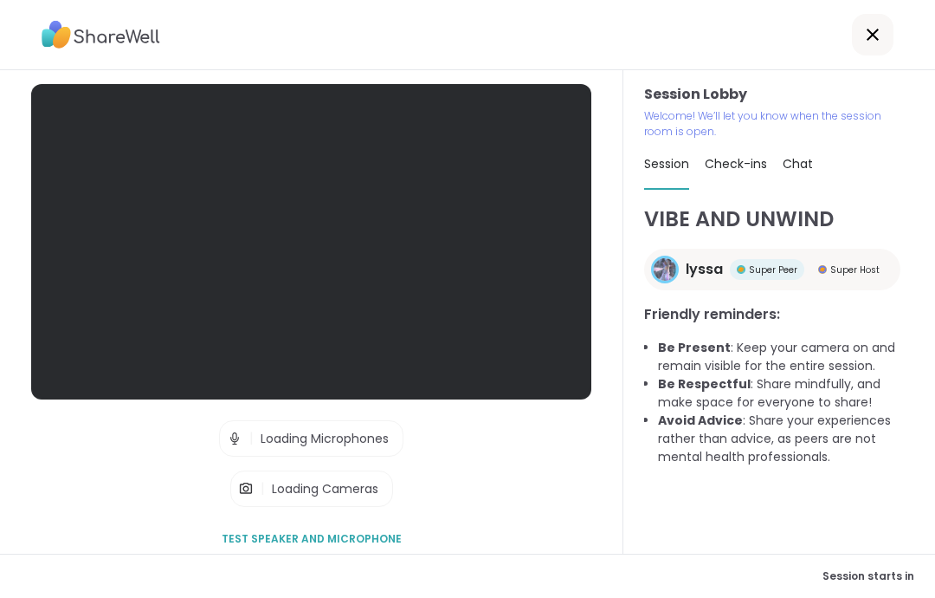
scroll to position [69, 0]
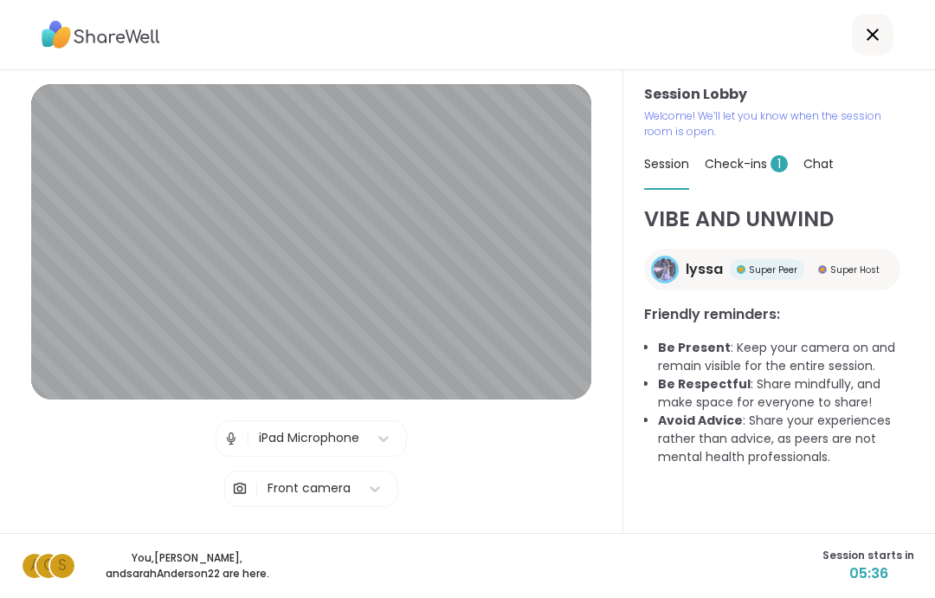
click at [766, 155] on span "Check-ins 1" at bounding box center [746, 163] width 83 height 17
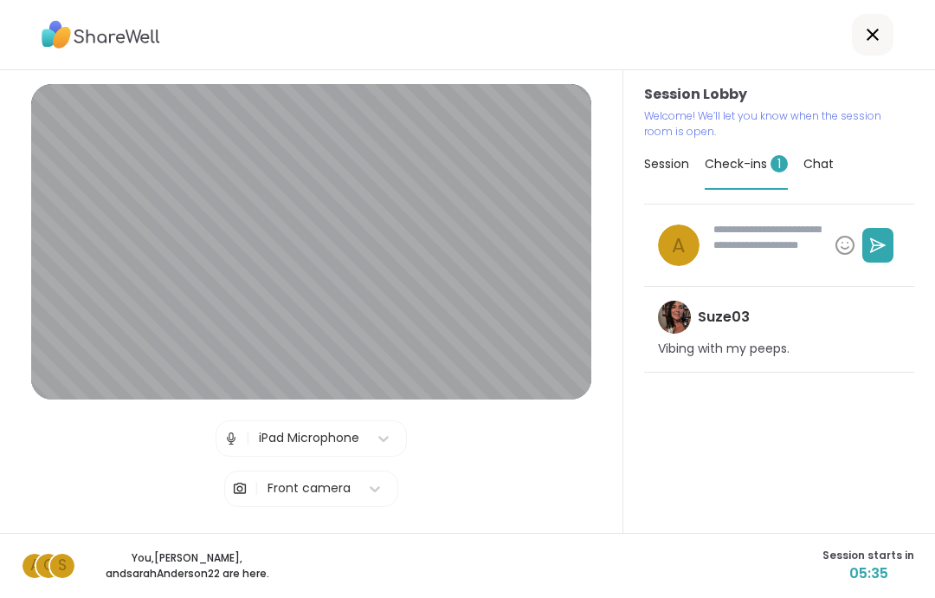
type textarea "*"
click at [688, 139] on div "Session" at bounding box center [666, 163] width 45 height 48
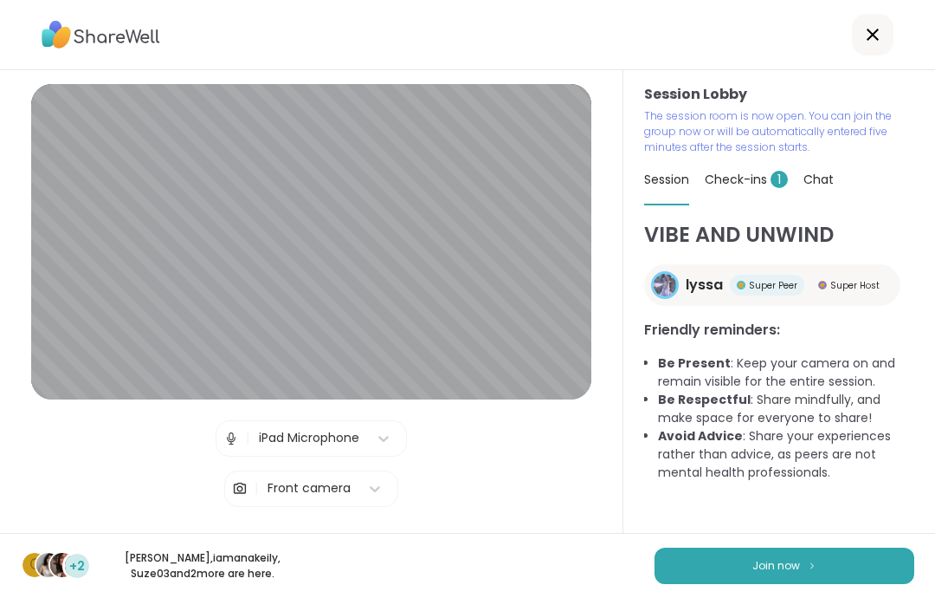
click at [812, 583] on button "Join now" at bounding box center [785, 565] width 260 height 36
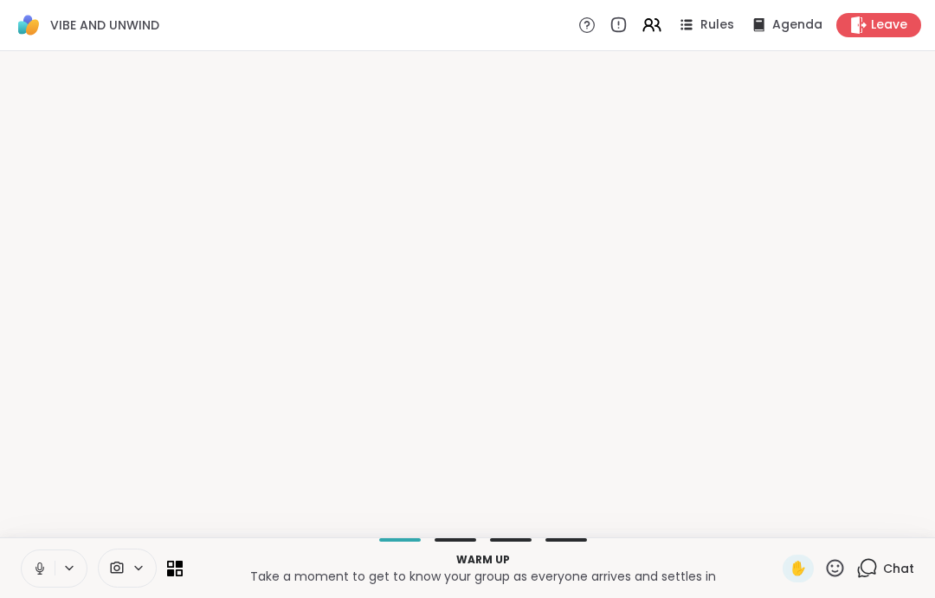
scroll to position [0, 0]
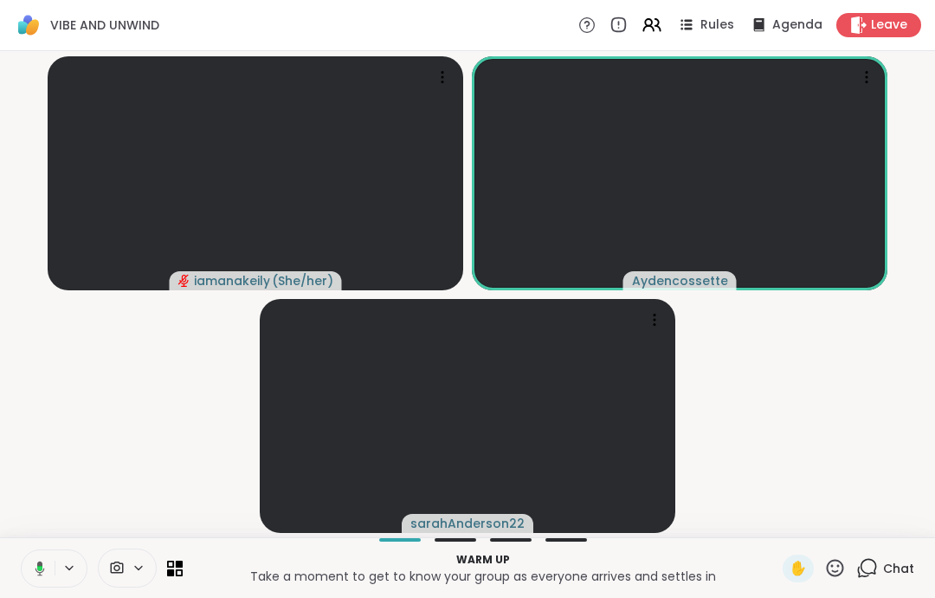
click at [39, 569] on icon at bounding box center [39, 568] width 5 height 5
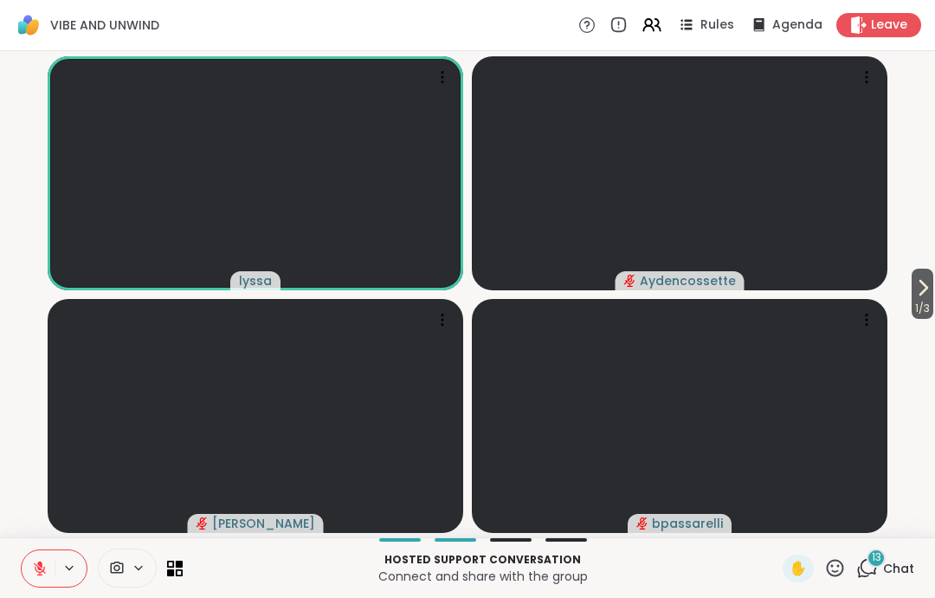
click at [28, 585] on button at bounding box center [38, 568] width 33 height 36
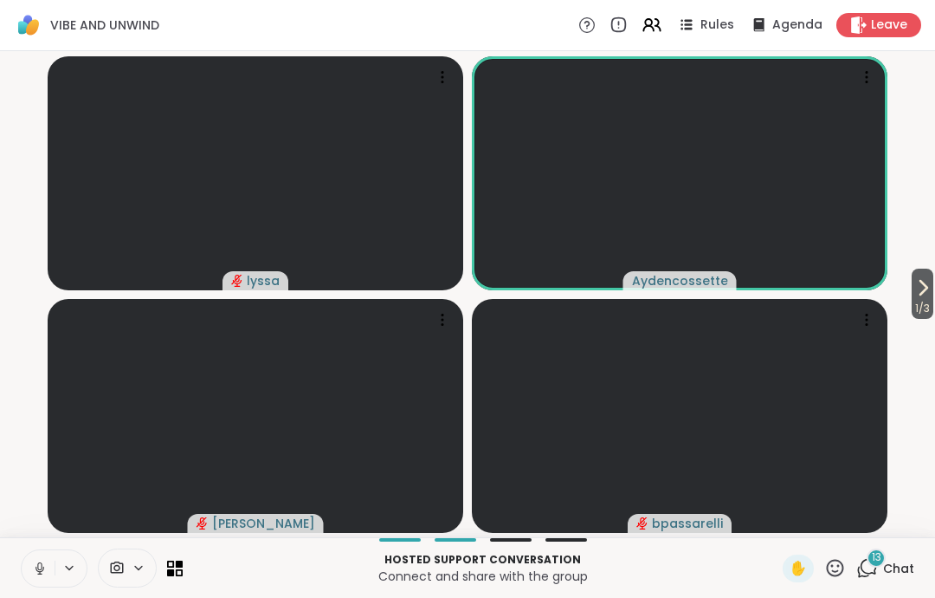
click at [38, 585] on button at bounding box center [38, 568] width 33 height 36
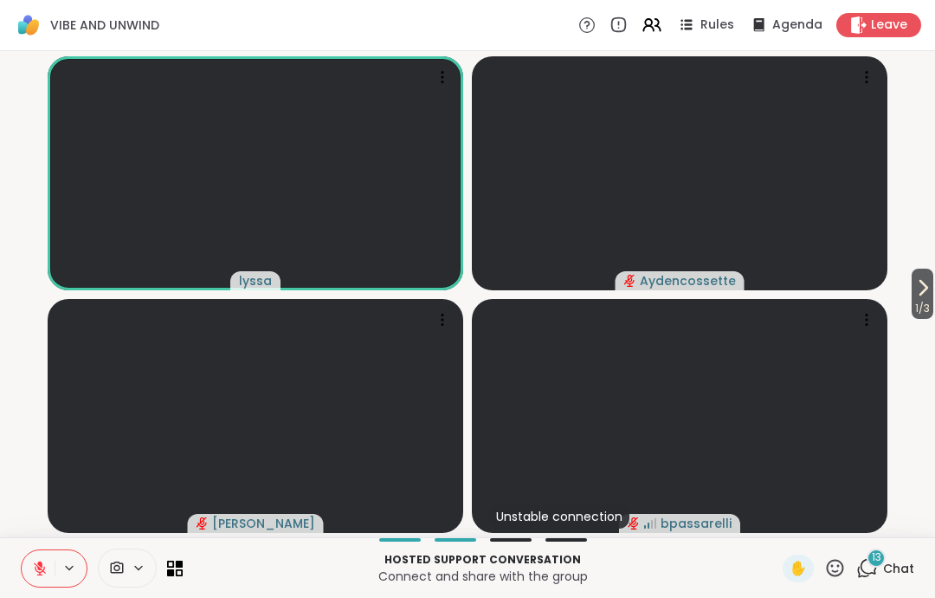
click at [41, 580] on button at bounding box center [38, 568] width 33 height 36
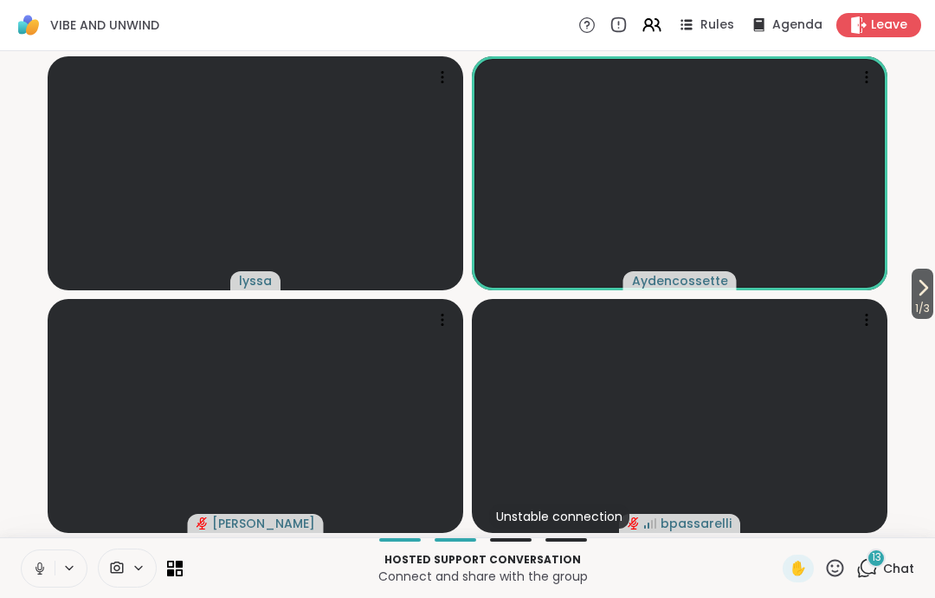
click at [30, 572] on button at bounding box center [38, 568] width 33 height 36
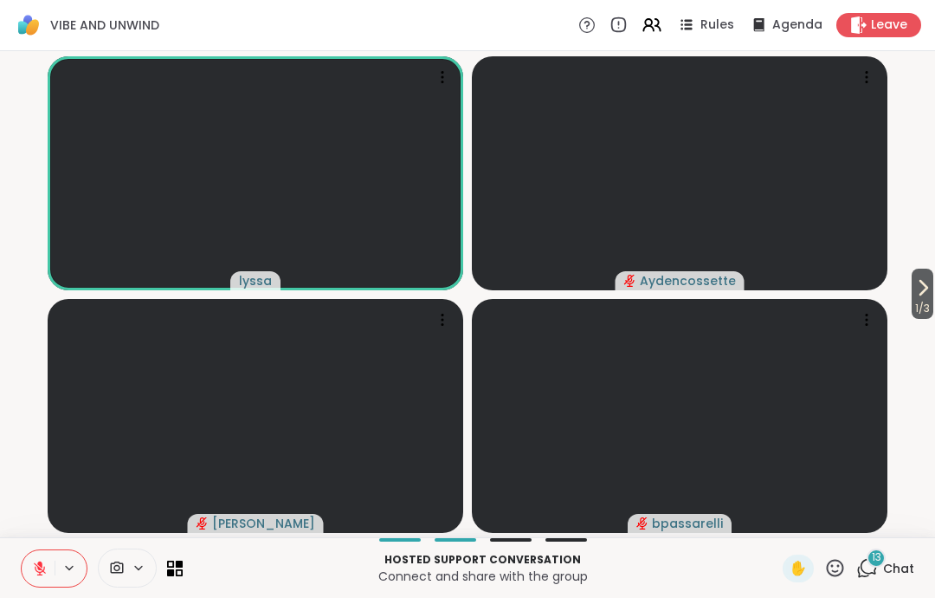
click at [40, 570] on icon at bounding box center [40, 568] width 16 height 16
click at [36, 560] on icon at bounding box center [40, 568] width 16 height 16
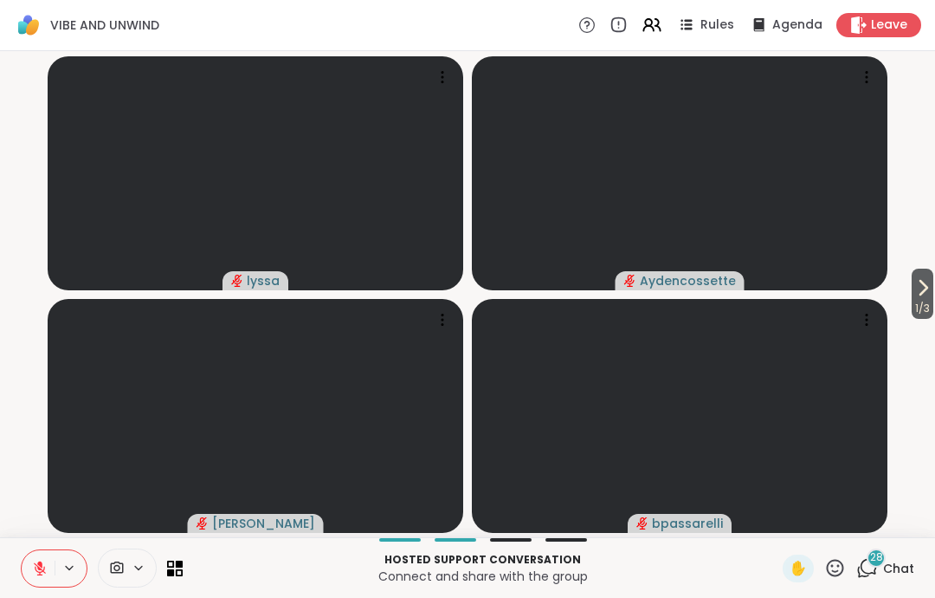
click at [884, 36] on div "Leave" at bounding box center [879, 25] width 85 height 24
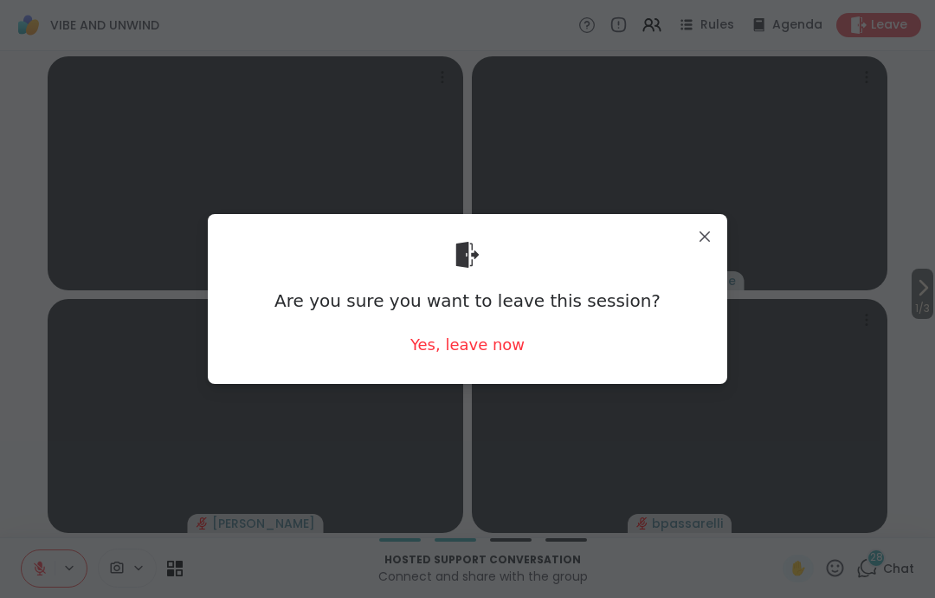
click at [501, 346] on div "Yes, leave now" at bounding box center [468, 344] width 114 height 22
